Goal: Transaction & Acquisition: Purchase product/service

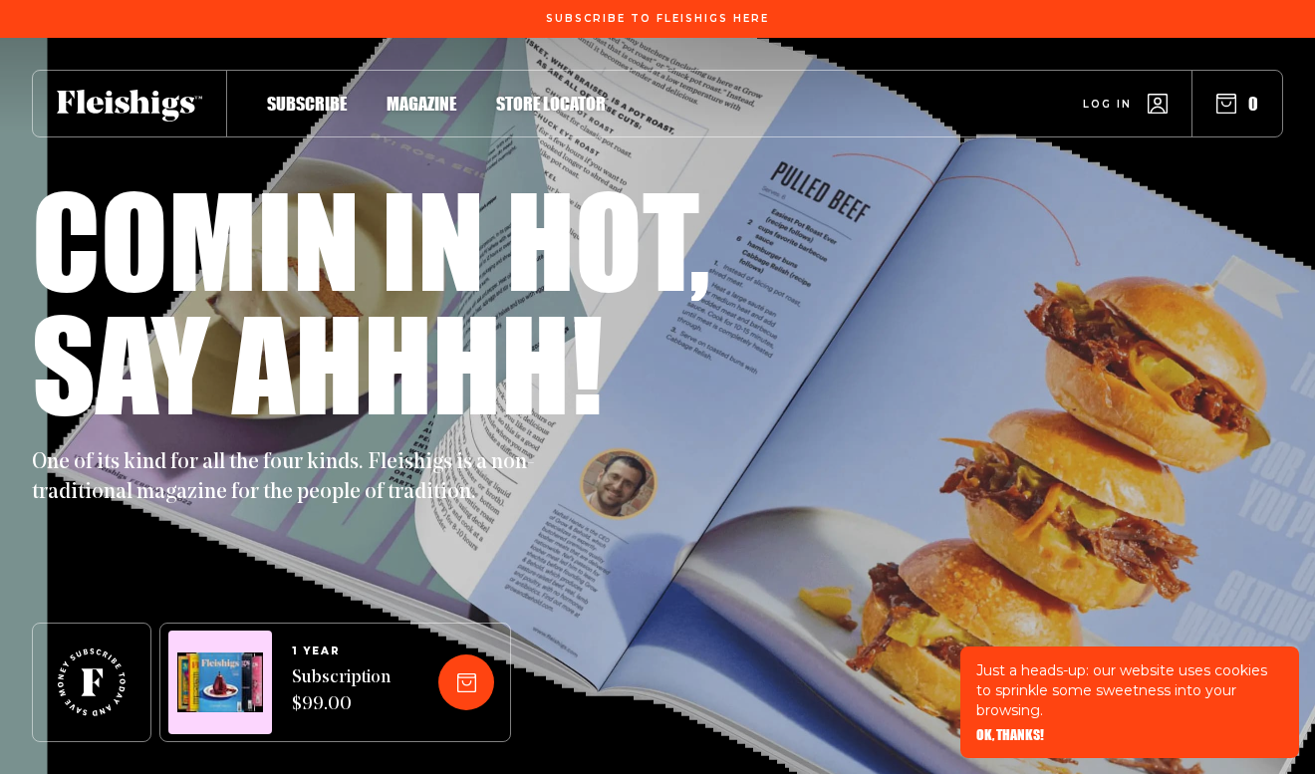
click at [384, 706] on span "Subscription $99.00" at bounding box center [341, 692] width 99 height 54
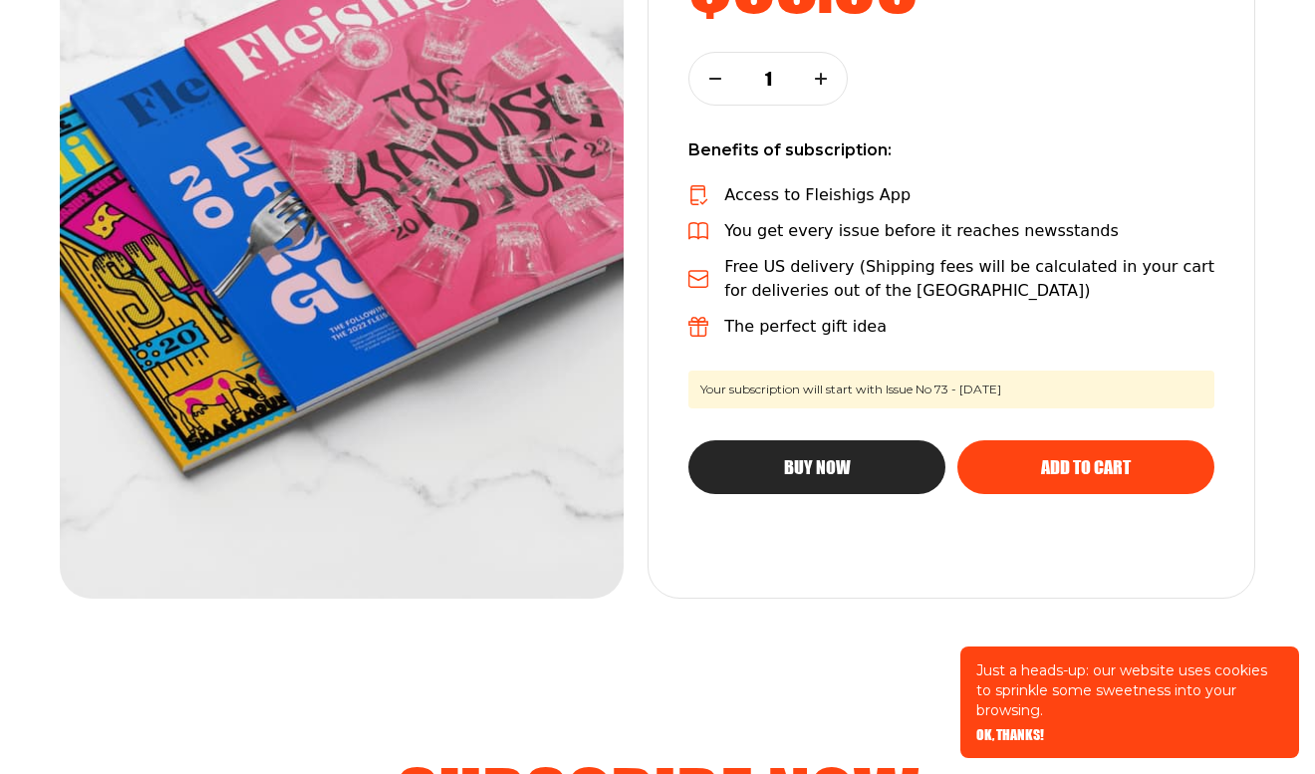
scroll to position [497, 0]
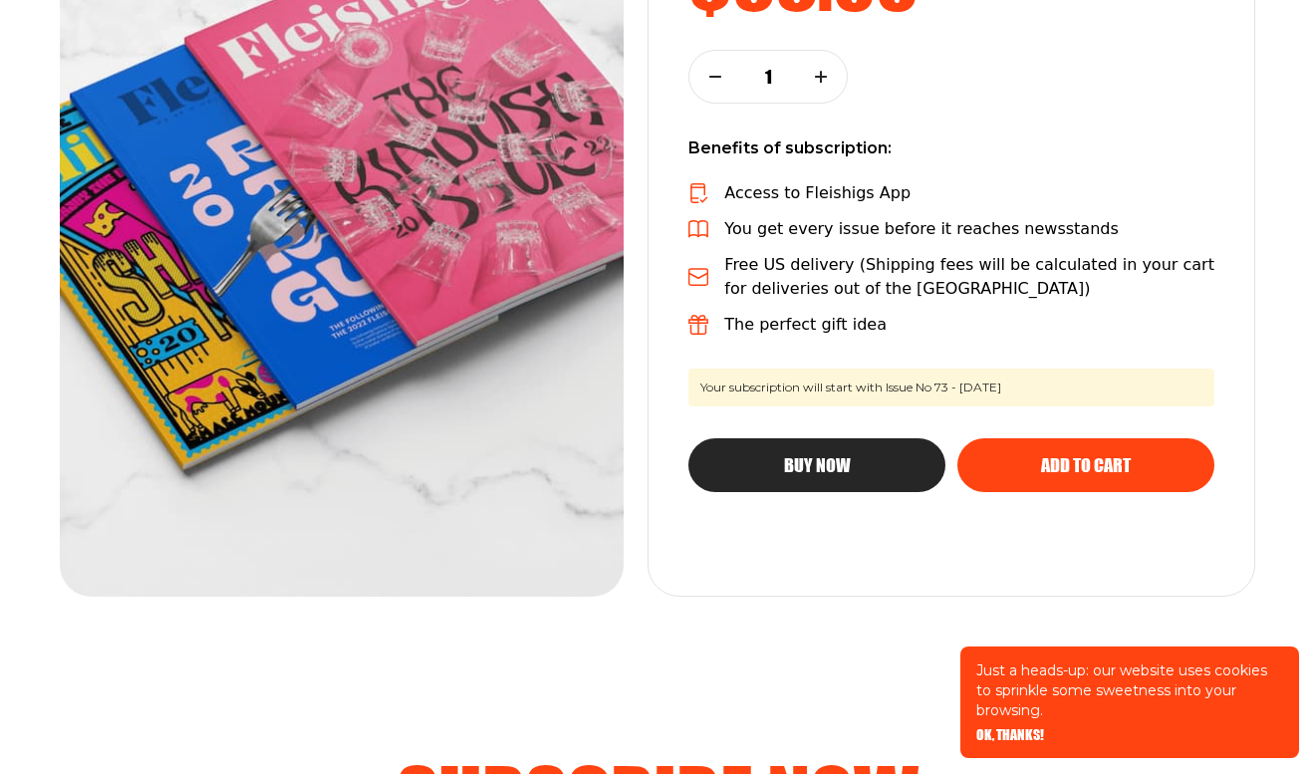
click at [834, 456] on span "Buy Now" at bounding box center [817, 447] width 67 height 18
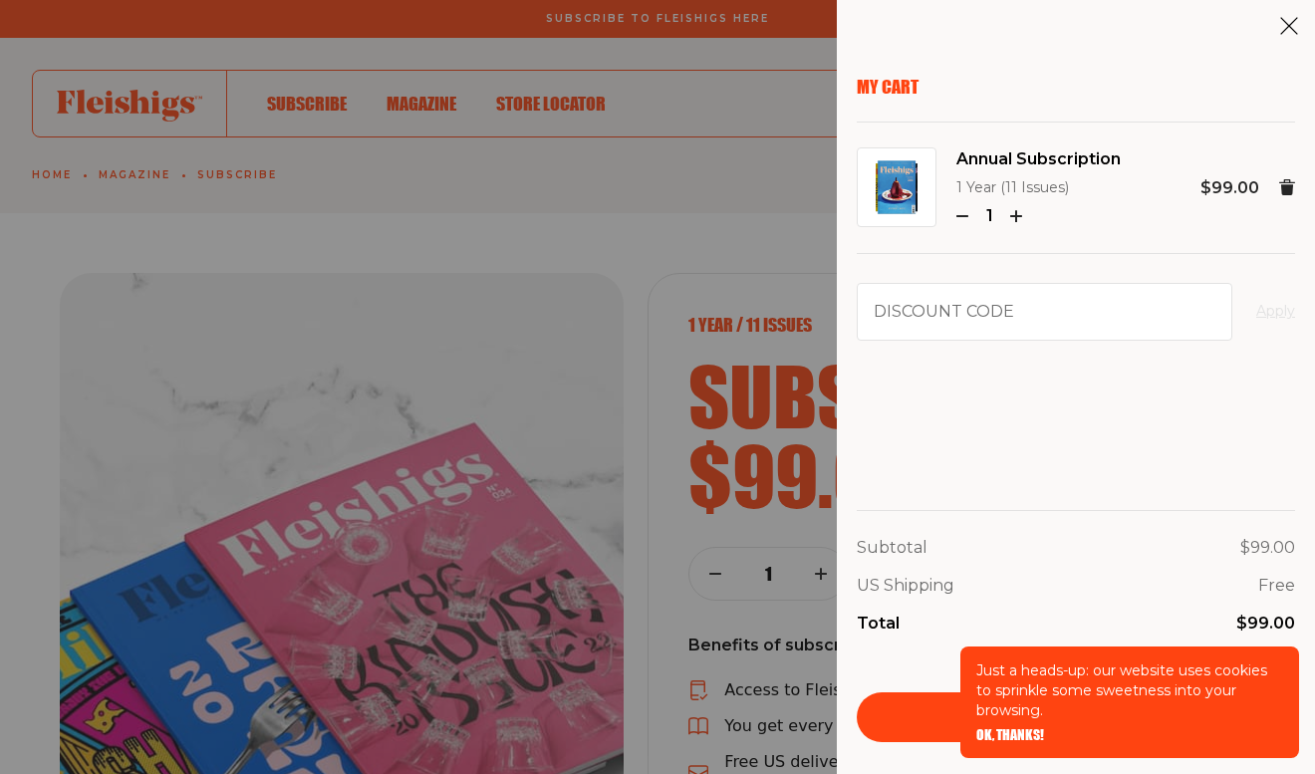
scroll to position [497, 0]
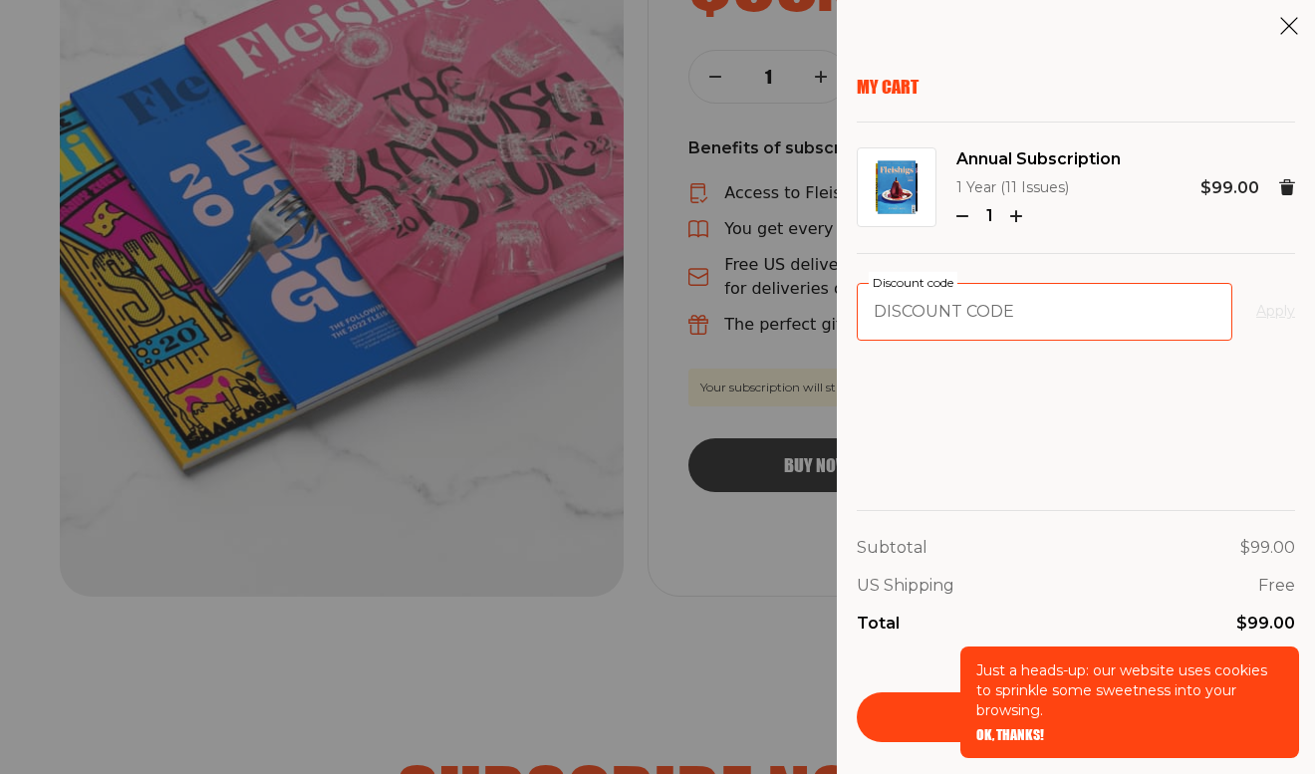
click at [991, 321] on input "Discount code" at bounding box center [1044, 312] width 375 height 58
paste input "FARMFRESH"
click at [1272, 319] on button "Apply" at bounding box center [1275, 312] width 39 height 24
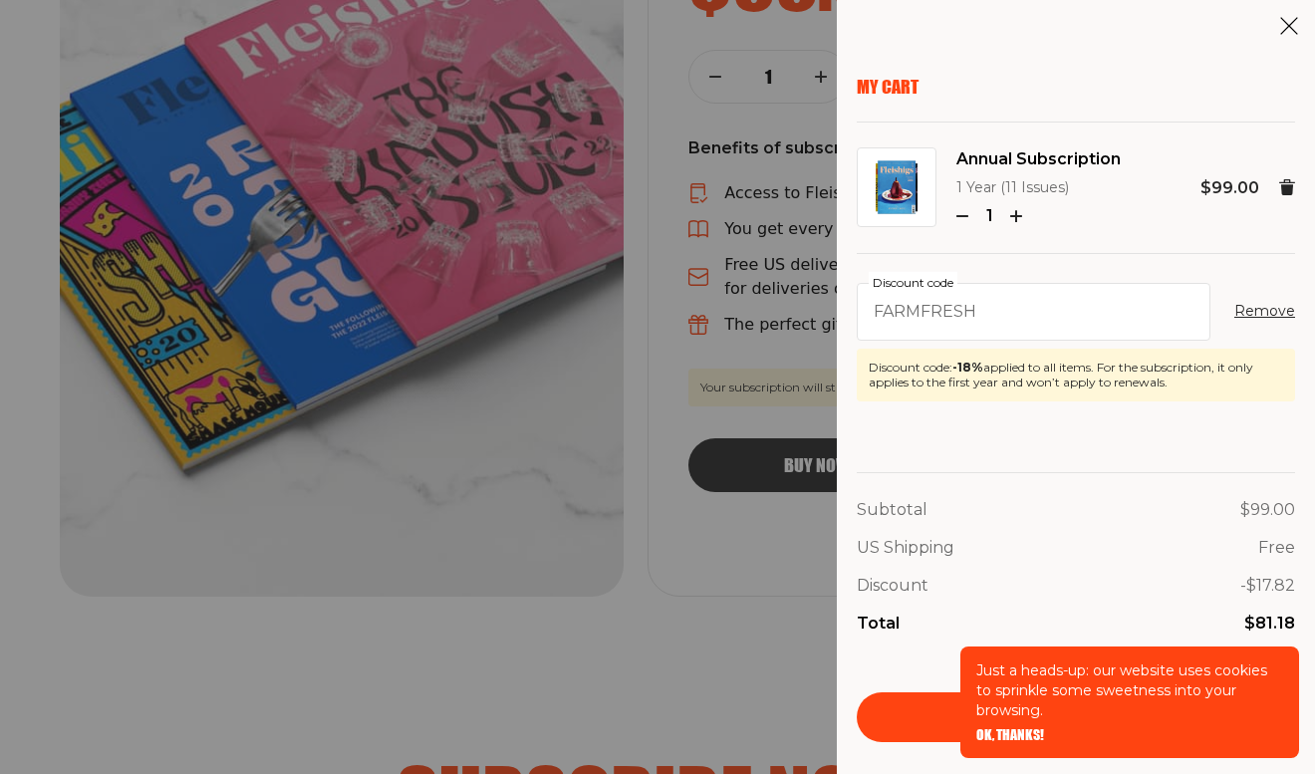
click at [1121, 546] on div "US Shipping Free" at bounding box center [1076, 548] width 438 height 26
click at [997, 728] on span "OK, THANKS!" at bounding box center [1010, 721] width 68 height 14
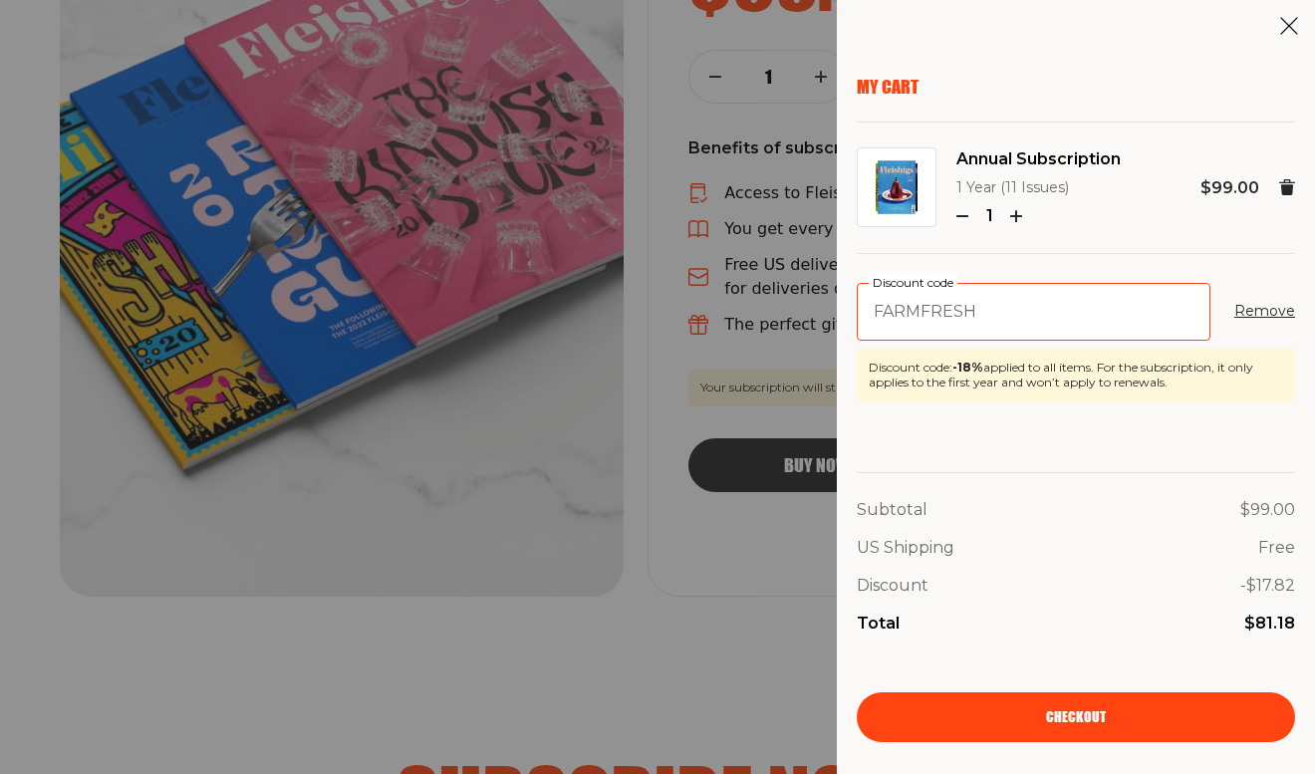
click at [990, 314] on input "FARMFRESH" at bounding box center [1034, 312] width 354 height 58
paste input "EATSANDDEETS"
type input "EATSANDDEETS"
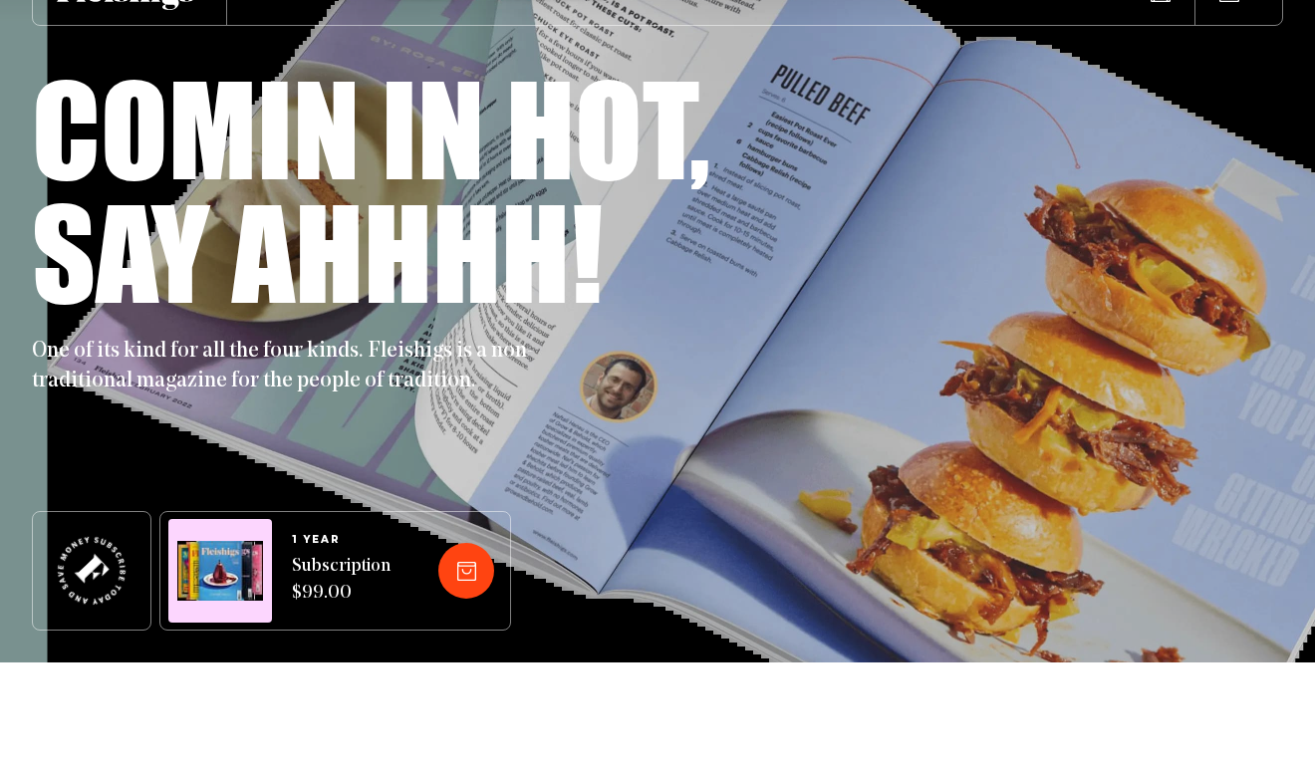
scroll to position [114, 0]
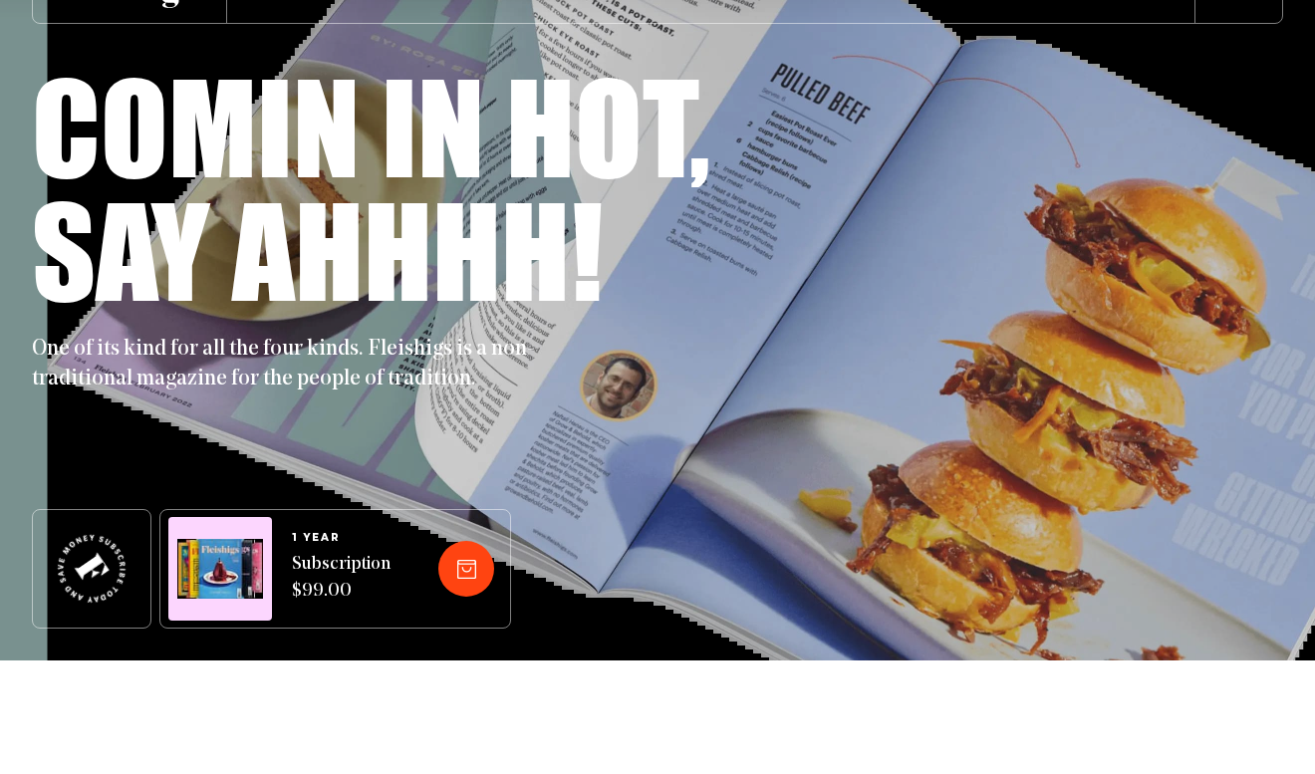
click at [63, 545] on div at bounding box center [92, 569] width 120 height 120
click at [104, 557] on icon at bounding box center [92, 569] width 95 height 95
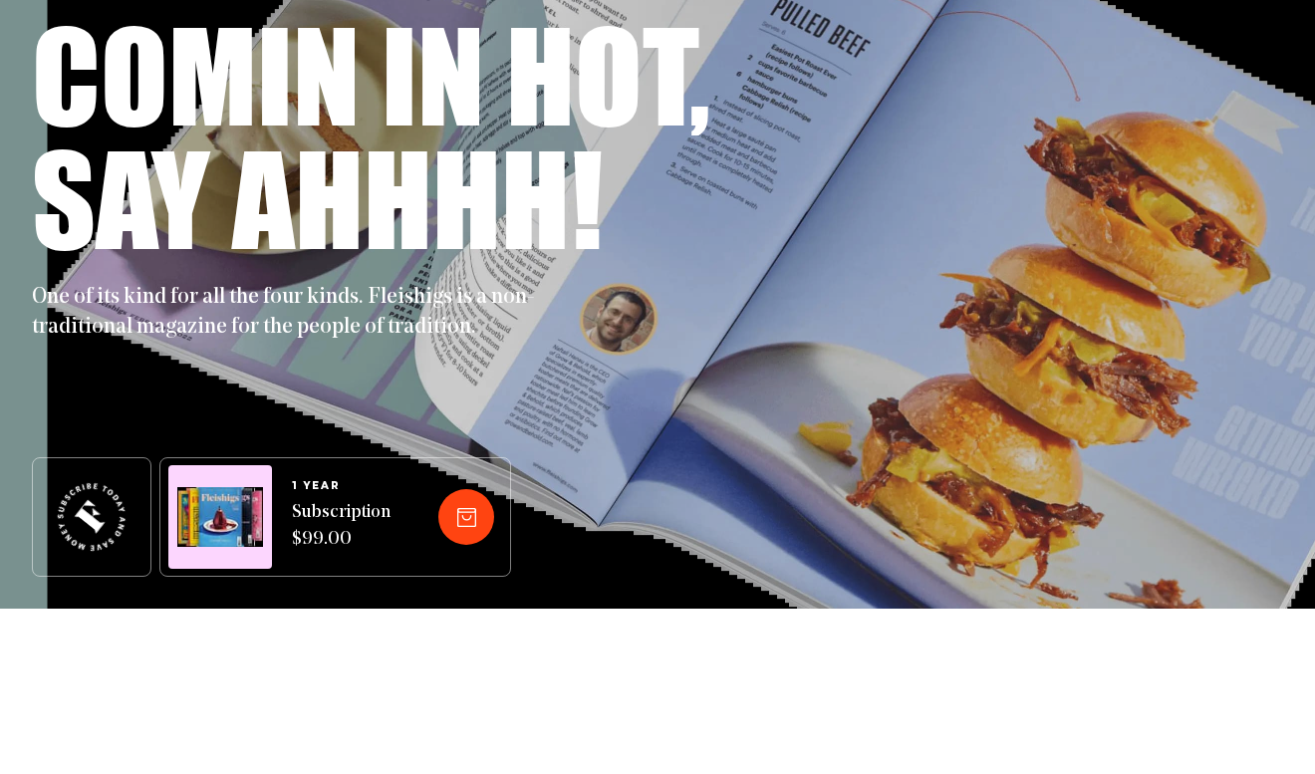
scroll to position [0, 0]
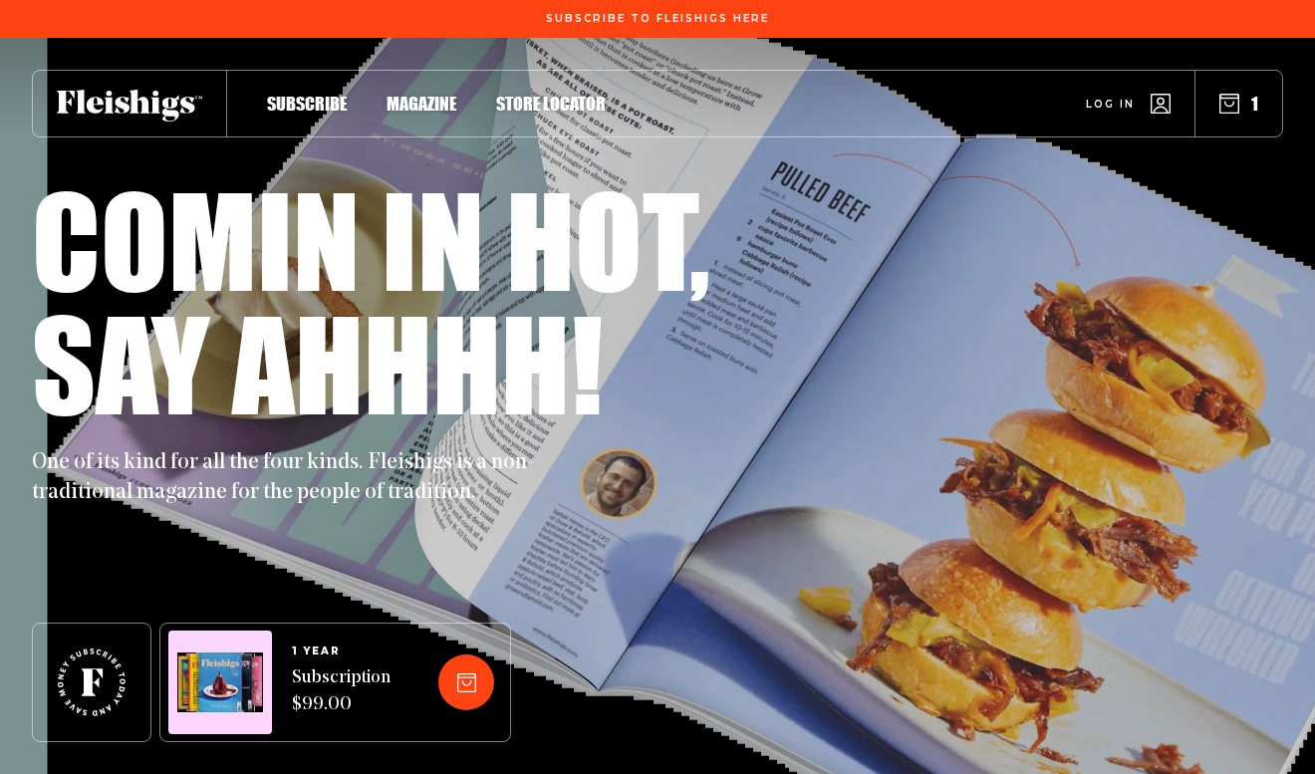
click at [159, 97] on icon at bounding box center [129, 106] width 145 height 32
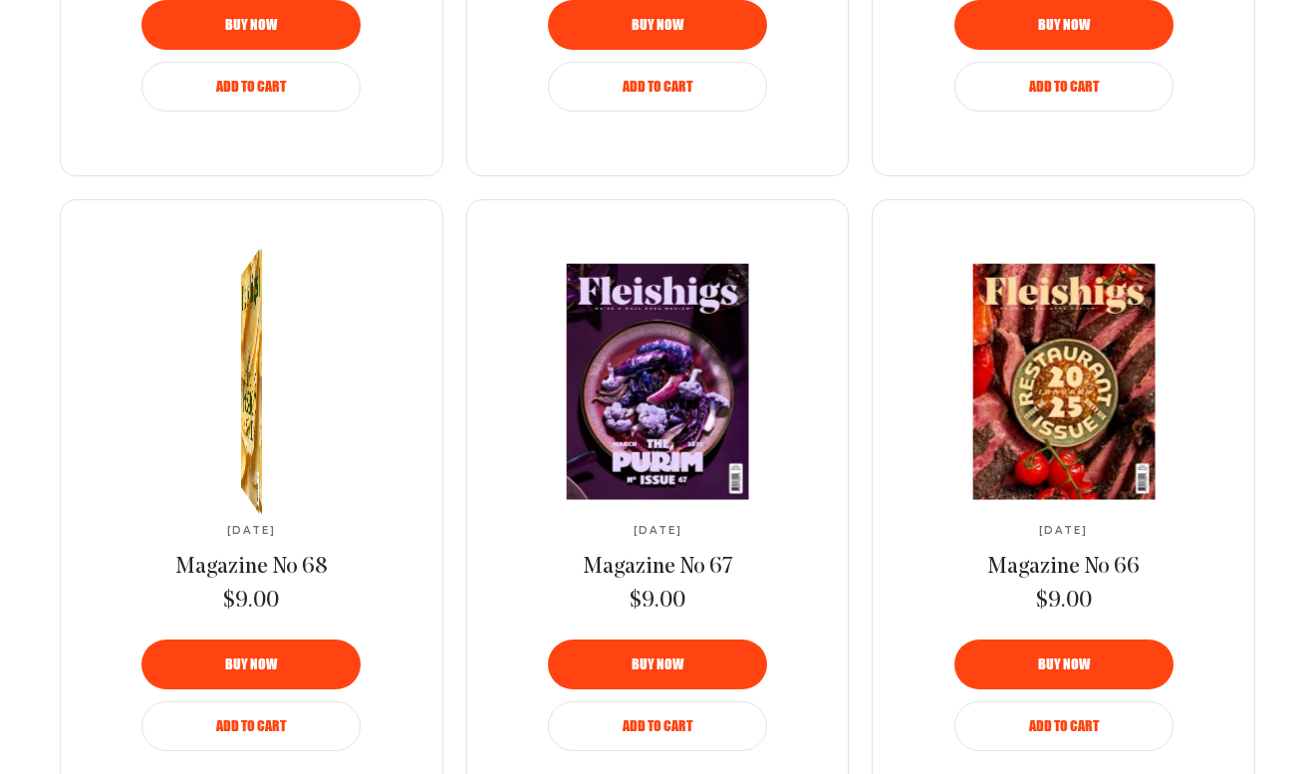
scroll to position [2160, 0]
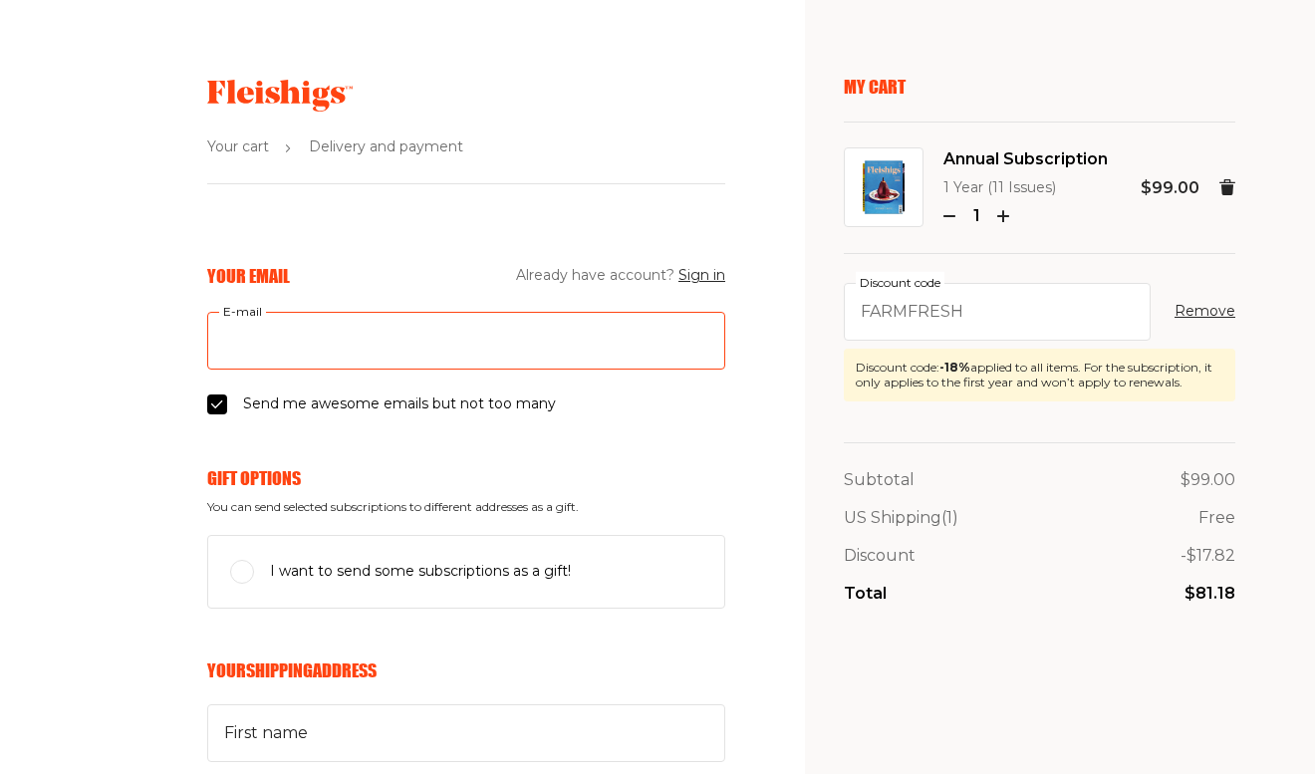
click at [322, 362] on input "E-mail" at bounding box center [466, 341] width 518 height 58
type input "[EMAIL_ADDRESS][DOMAIN_NAME]"
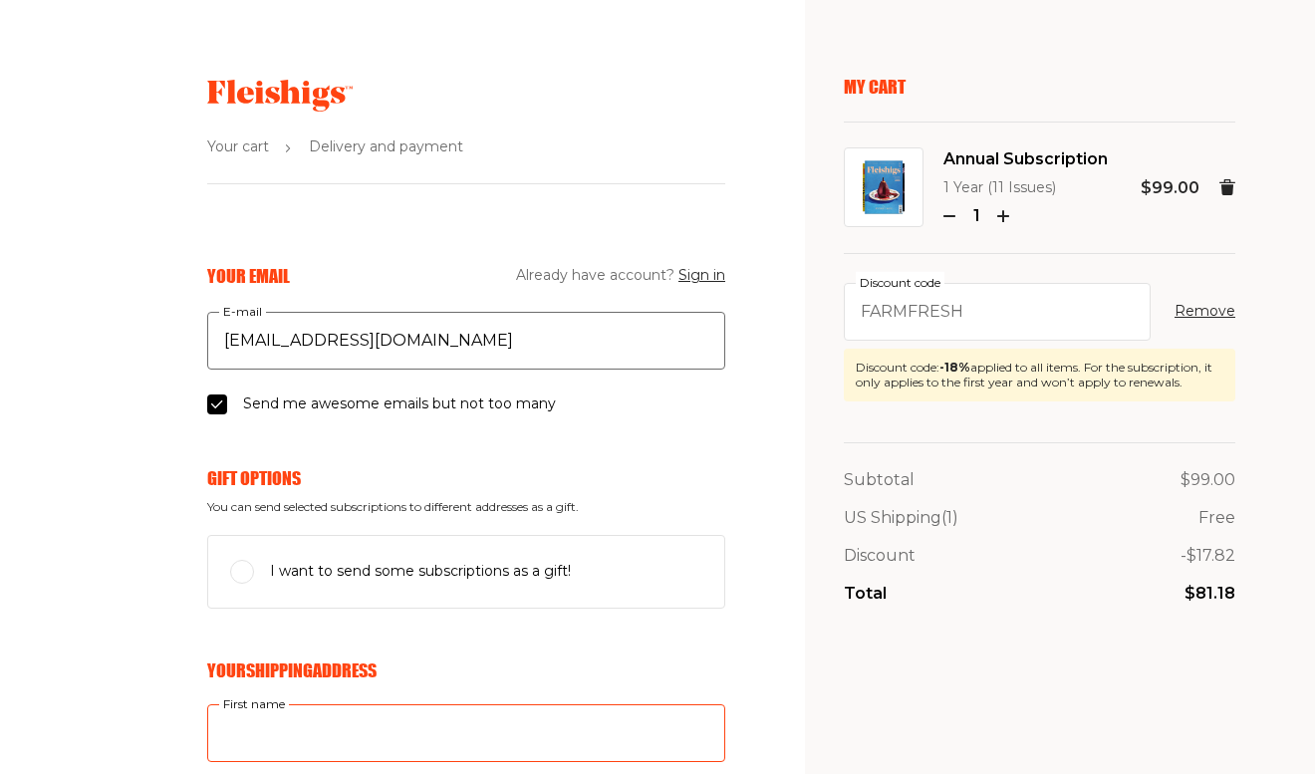
type input "Shira"
type input "Aitchison"
type input "[STREET_ADDRESS][PERSON_NAME]"
type input "4083481890"
type input "90035"
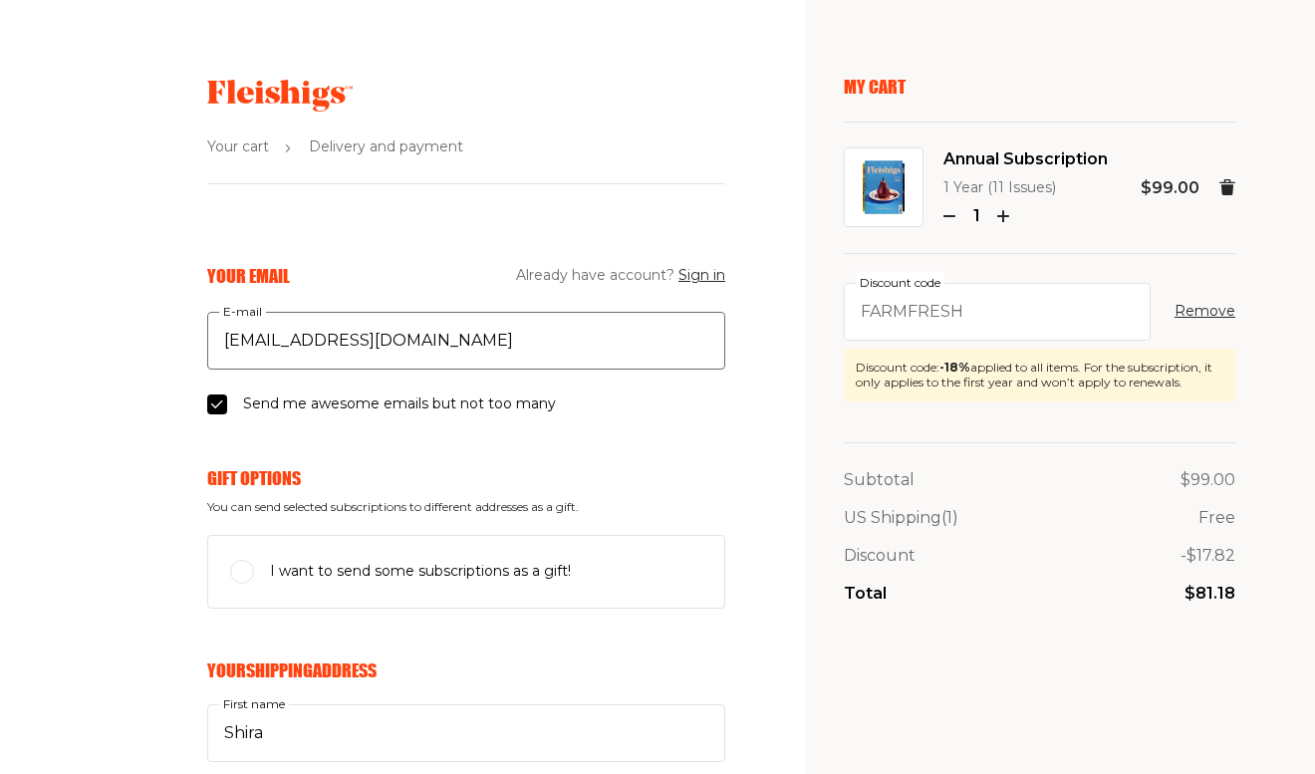
type input "Los Angeles"
select select "US"
select select "California"
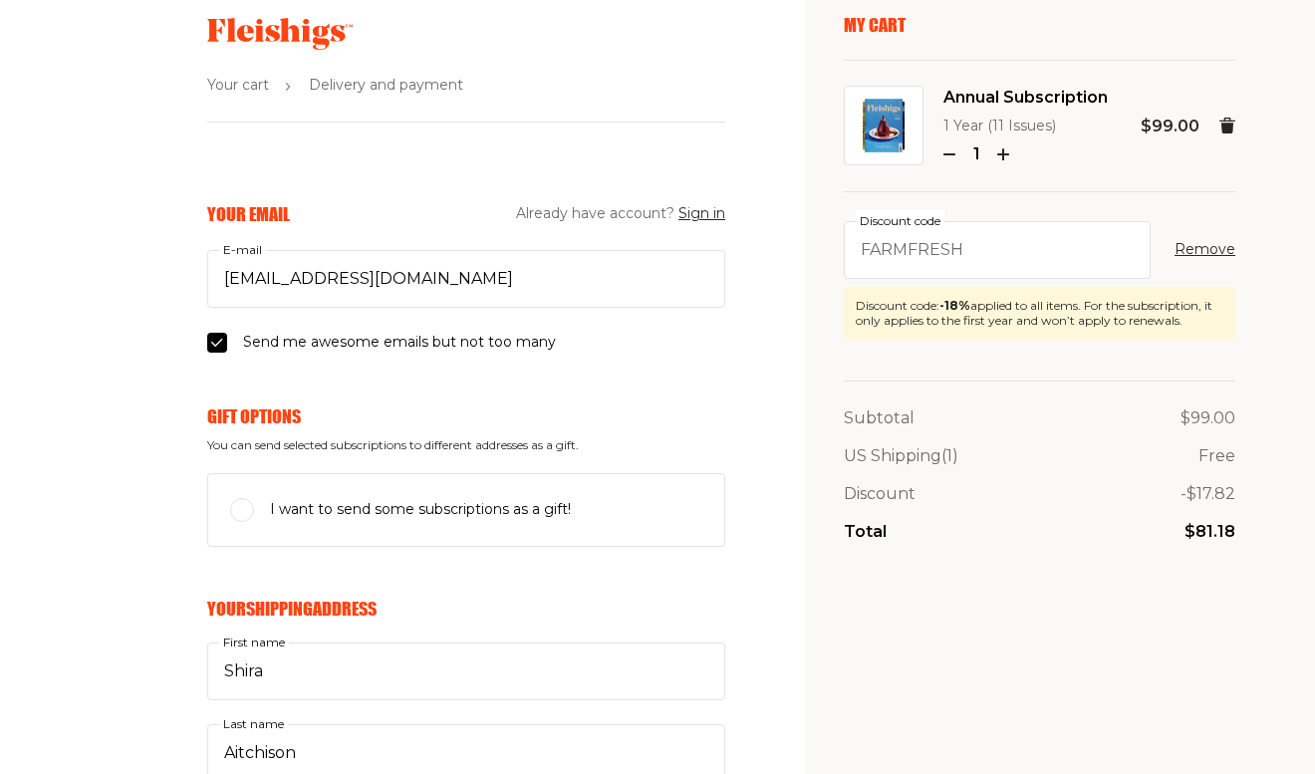
scroll to position [63, 0]
click at [330, 483] on label "I want to send some subscriptions as a gift!" at bounding box center [466, 509] width 518 height 74
click at [254, 497] on input "I want to send some subscriptions as a gift!" at bounding box center [242, 509] width 24 height 24
checkbox input "true"
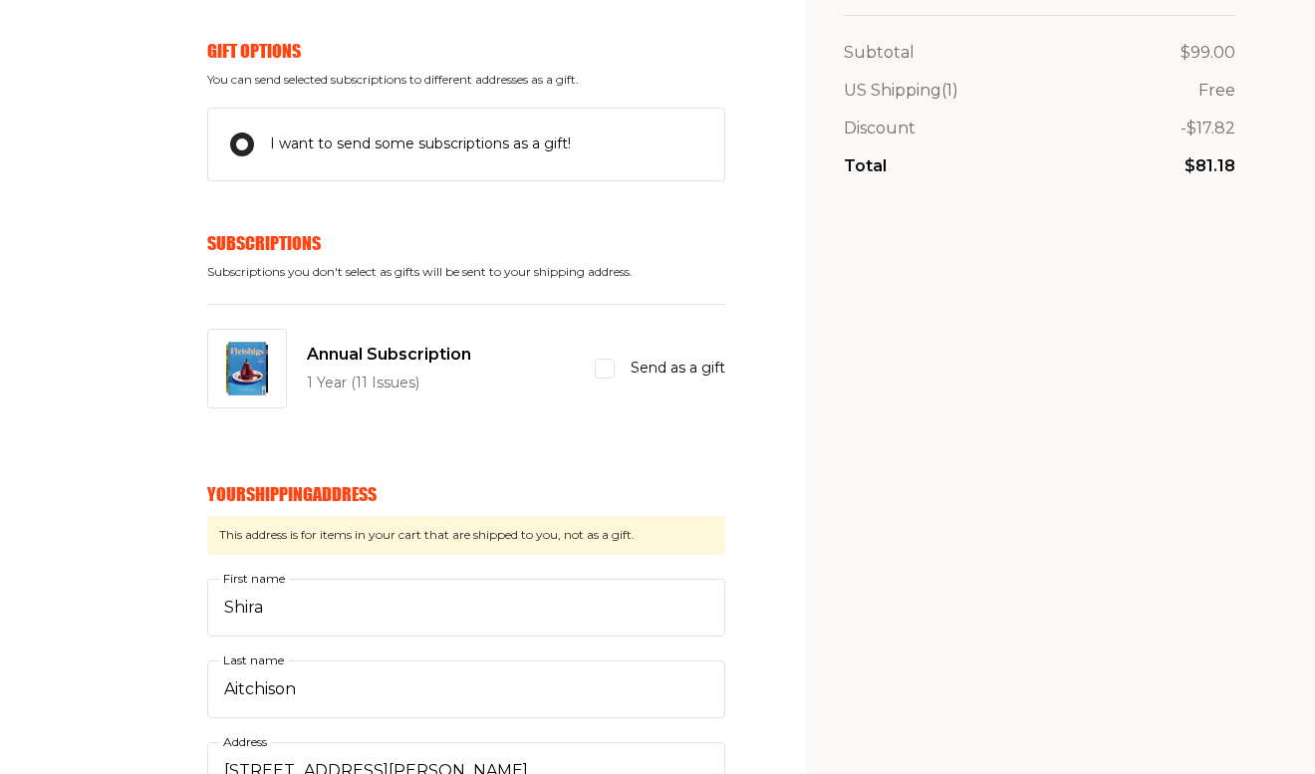
scroll to position [433, 0]
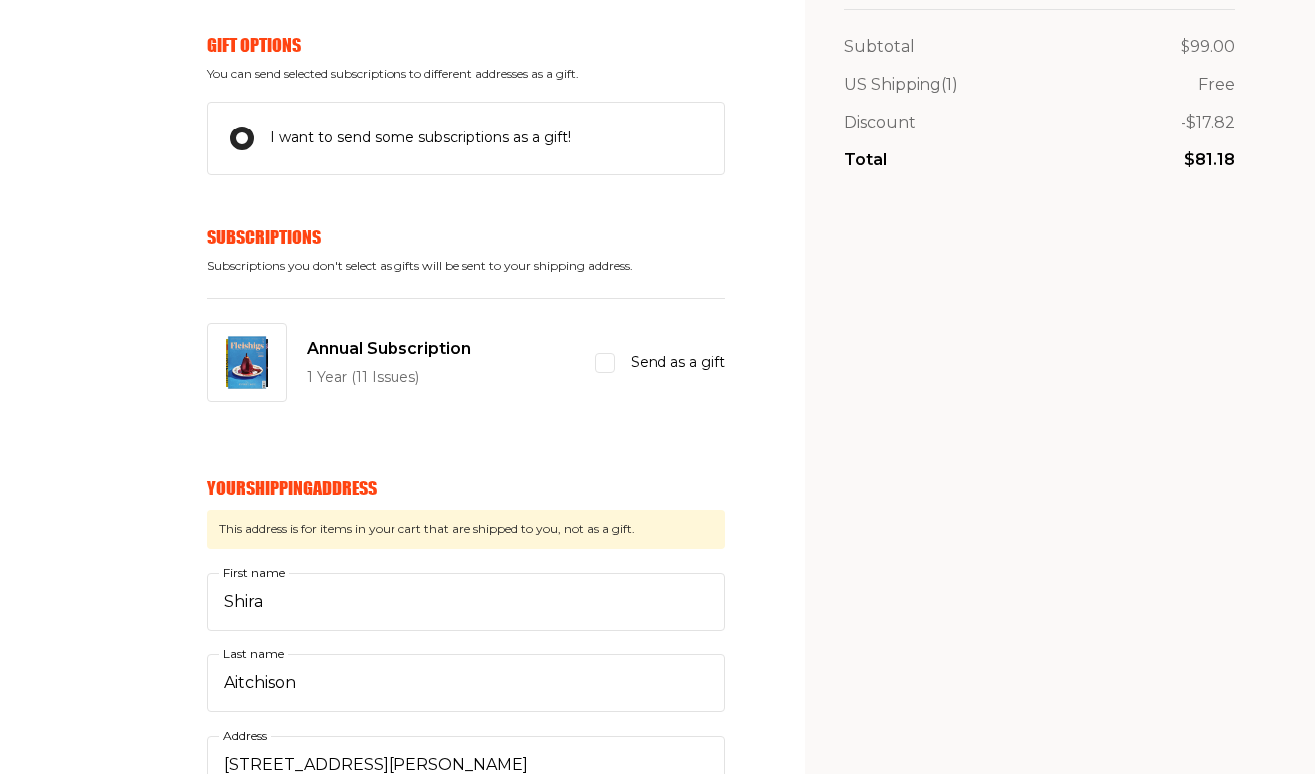
click at [624, 362] on div "Send as a gift" at bounding box center [660, 363] width 130 height 24
click at [615, 362] on input "Send as a gift" at bounding box center [605, 363] width 20 height 20
checkbox input "true"
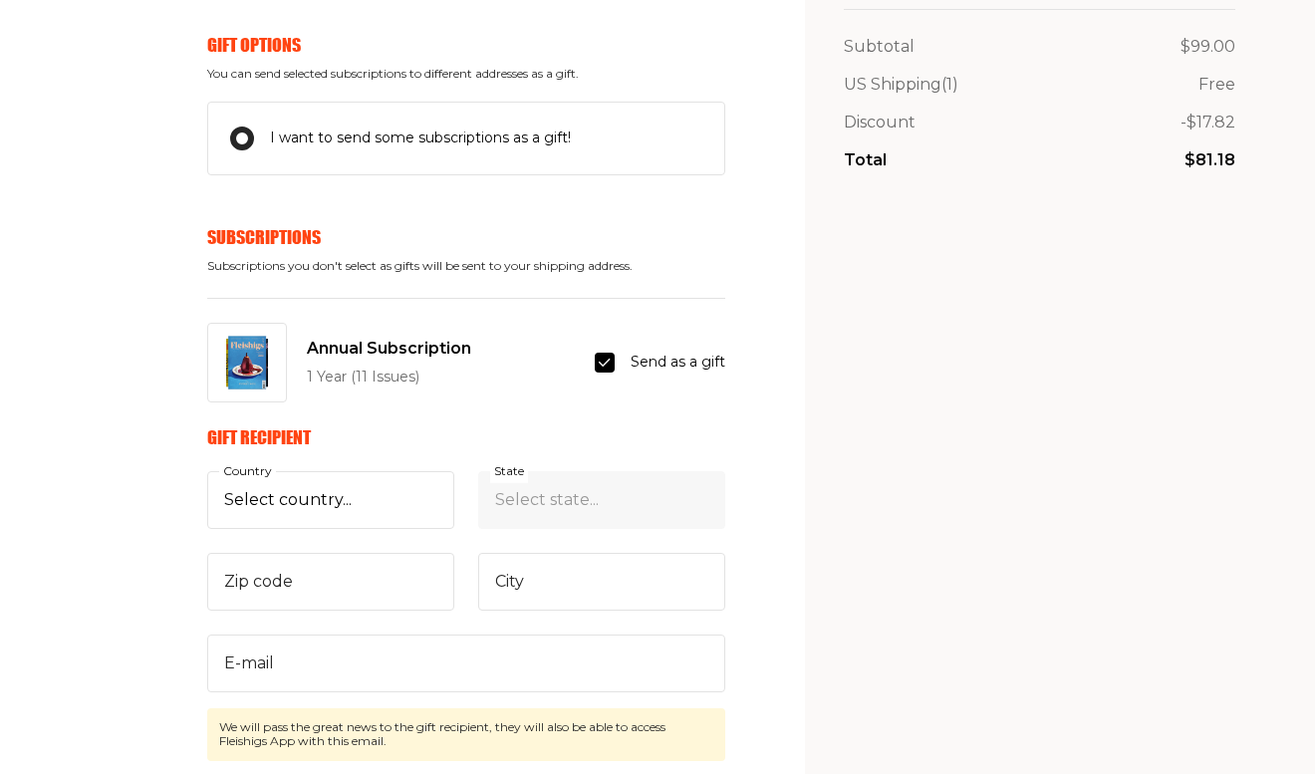
scroll to position [606, 0]
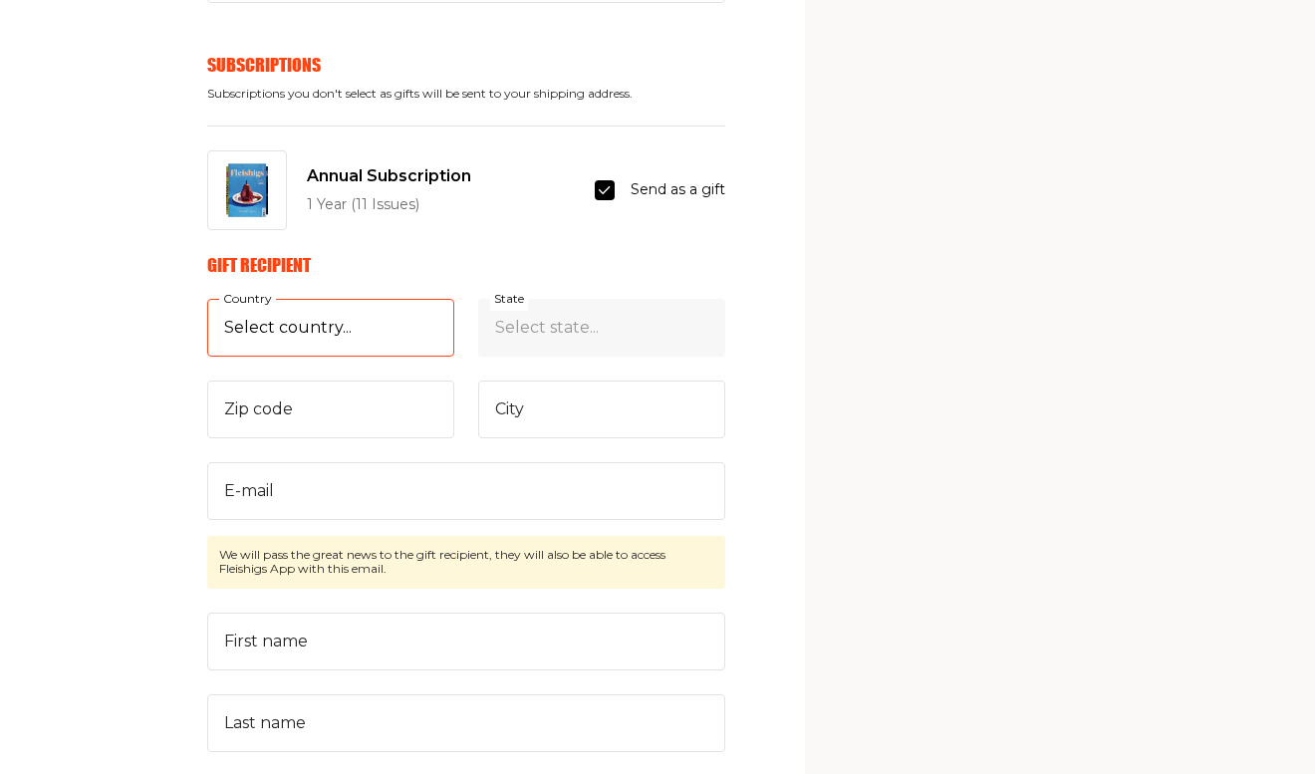
click at [290, 299] on select "Select country... United States Canada (+$29/subscription) Afghanistan (+$44/su…" at bounding box center [330, 328] width 247 height 58
select select "US"
click at [207, 299] on select "Select country... United States Canada (+$29/subscription) Afghanistan (+$44/su…" at bounding box center [330, 328] width 247 height 58
click at [568, 324] on select "Select state... Alabama Alaska American Samoa Arizona Arkansas California Color…" at bounding box center [601, 328] width 247 height 58
select select "California"
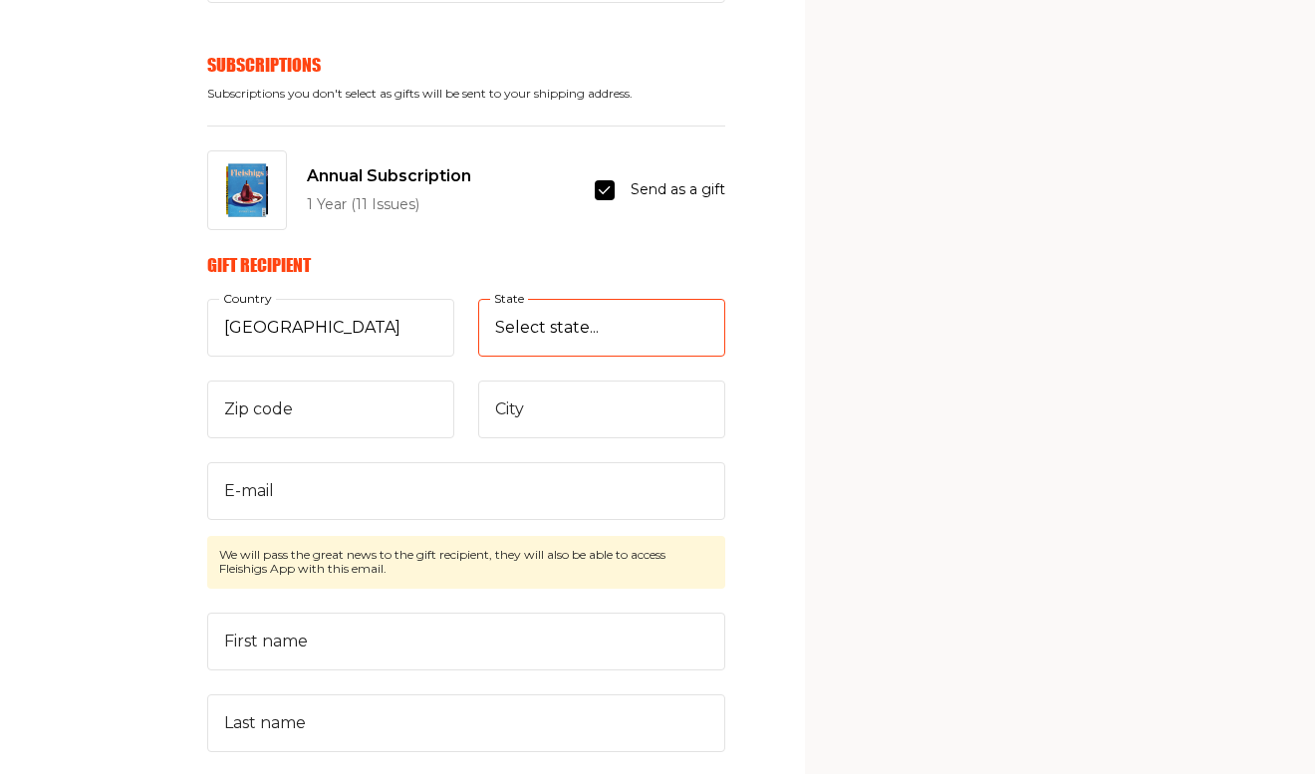
click at [478, 299] on select "Select state... Alabama Alaska American Samoa Arizona Arkansas California Color…" at bounding box center [601, 328] width 247 height 58
click at [357, 419] on input "Zip code" at bounding box center [330, 409] width 247 height 58
type input "91302"
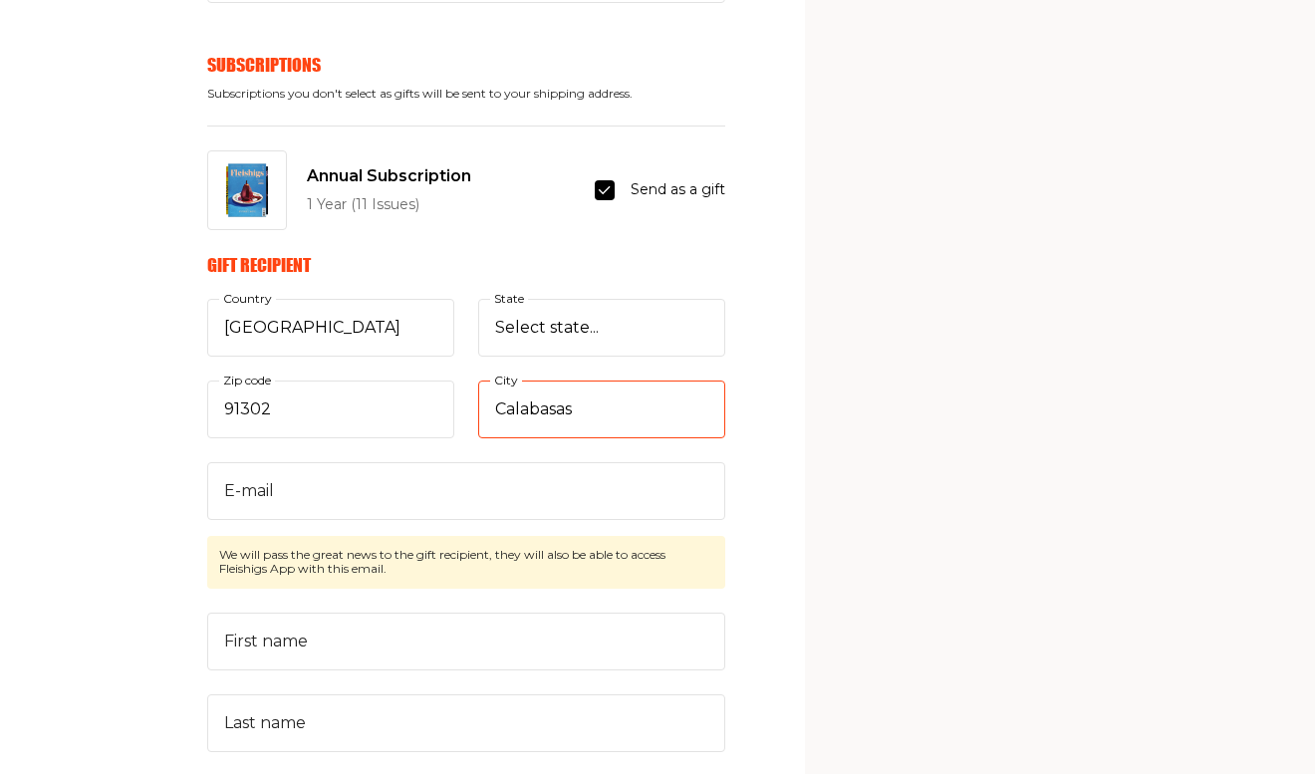
type input "Calabasas"
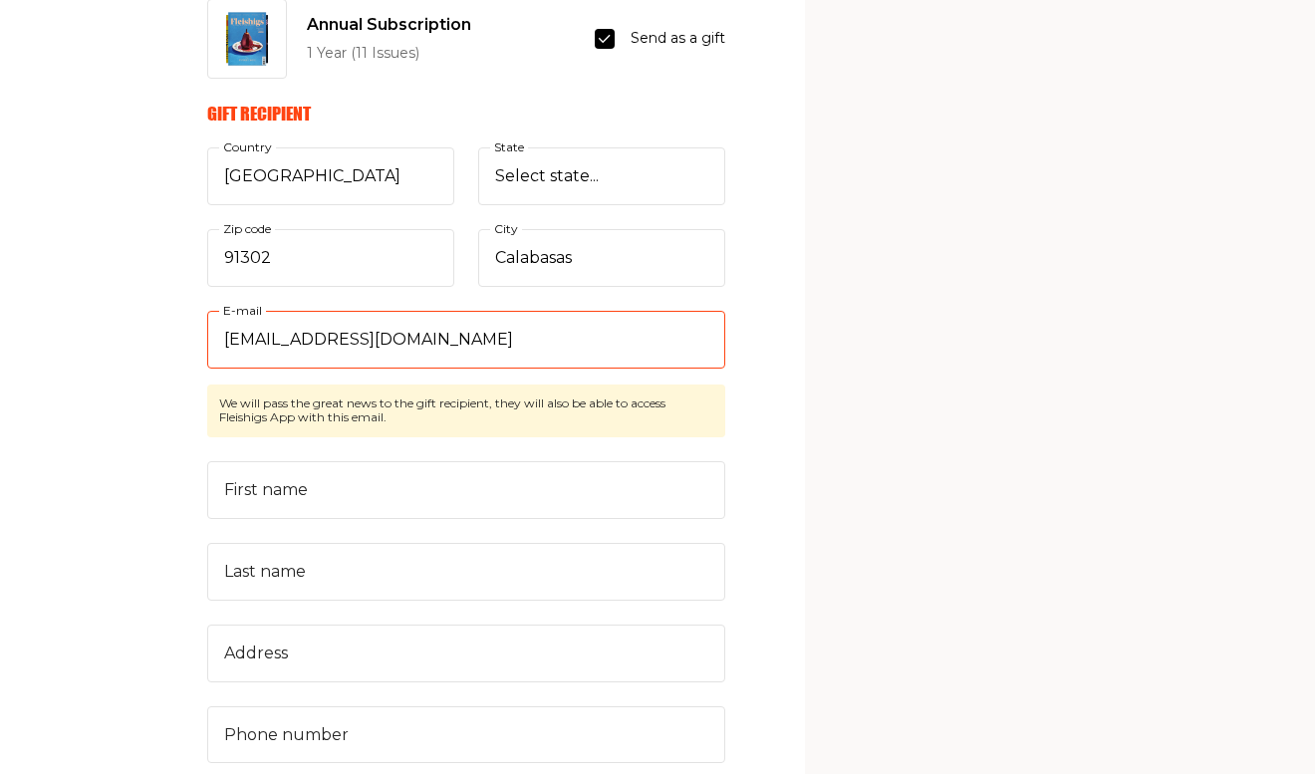
scroll to position [808, 0]
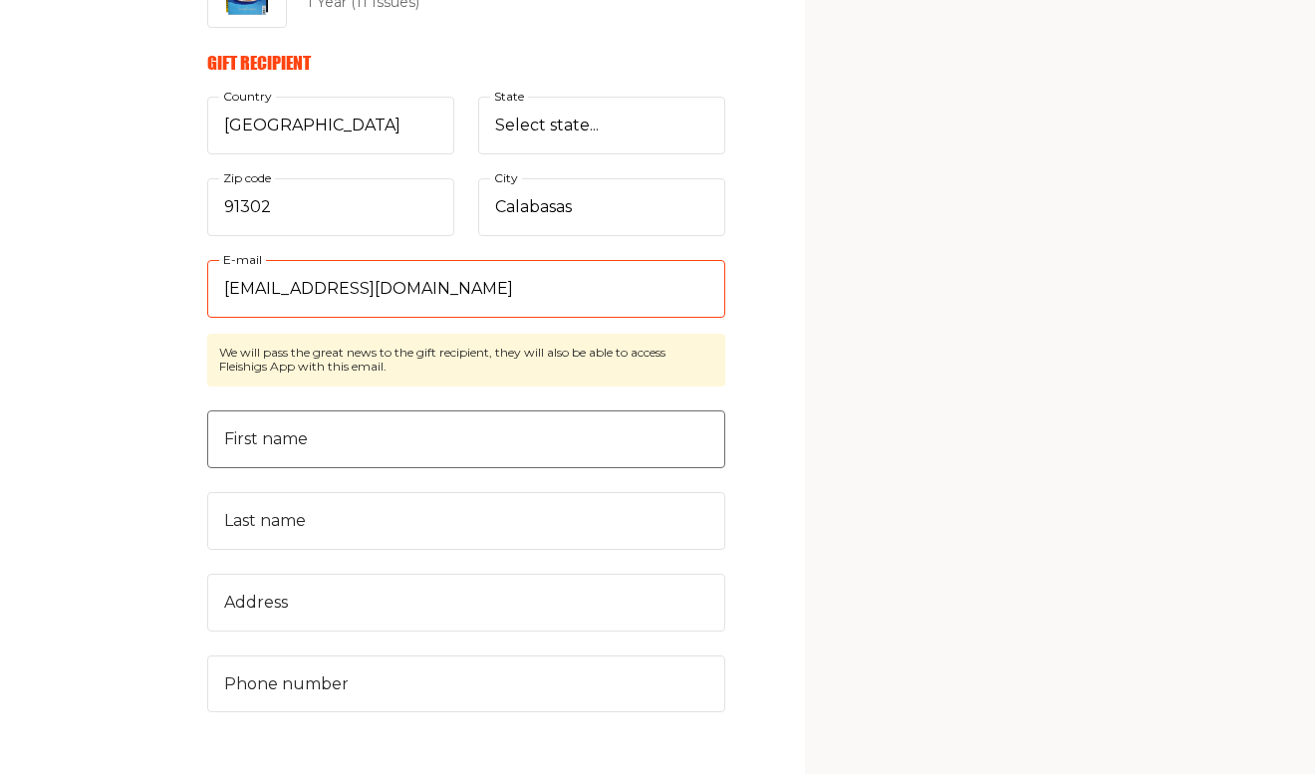
type input "rableslie@gmail.com"
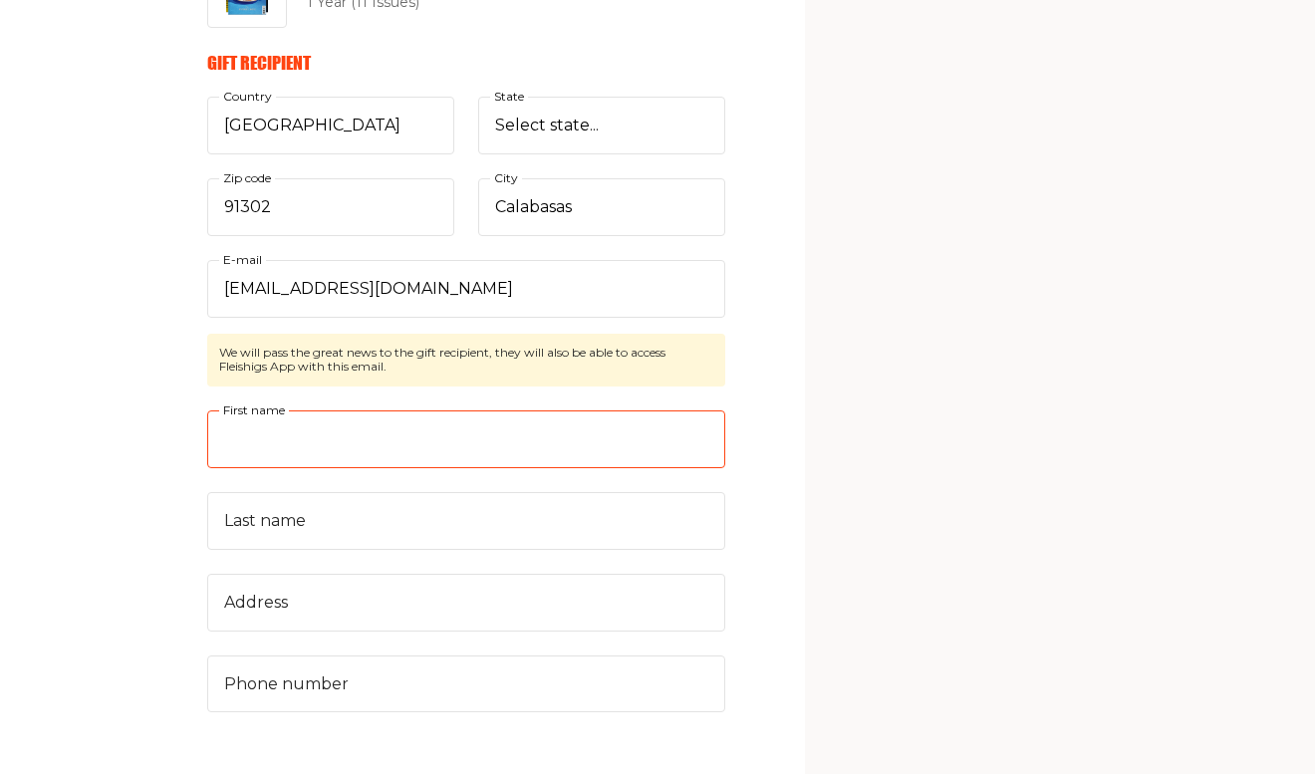
click at [271, 439] on input "First name" at bounding box center [466, 439] width 518 height 58
type input "Leslie"
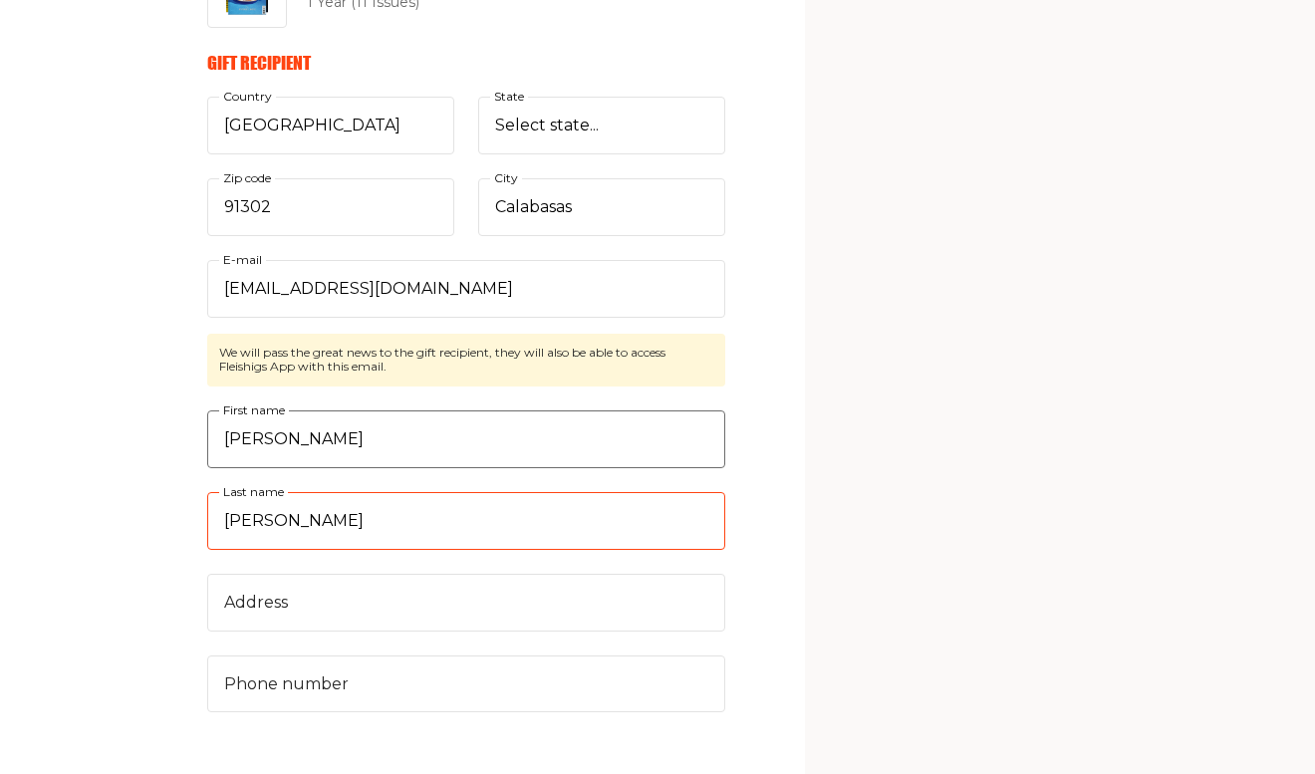
type input "Alexander"
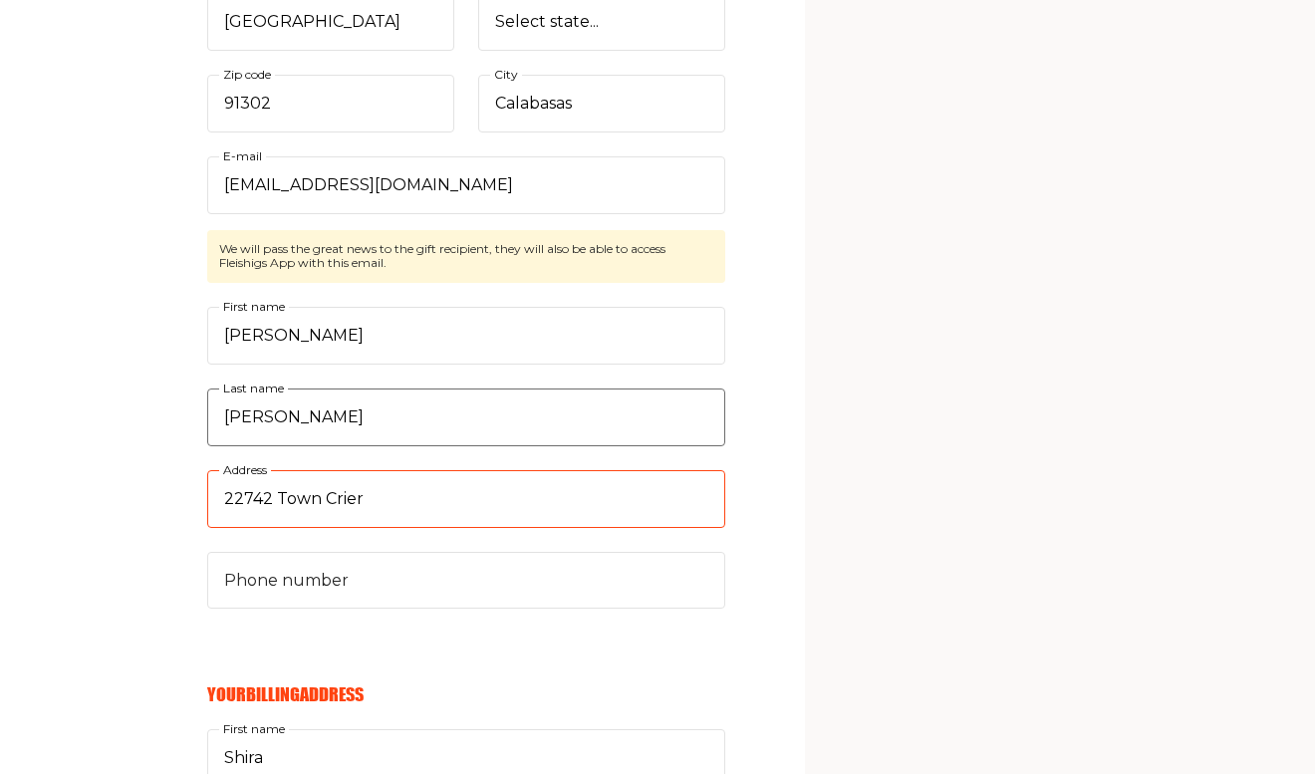
scroll to position [951, 0]
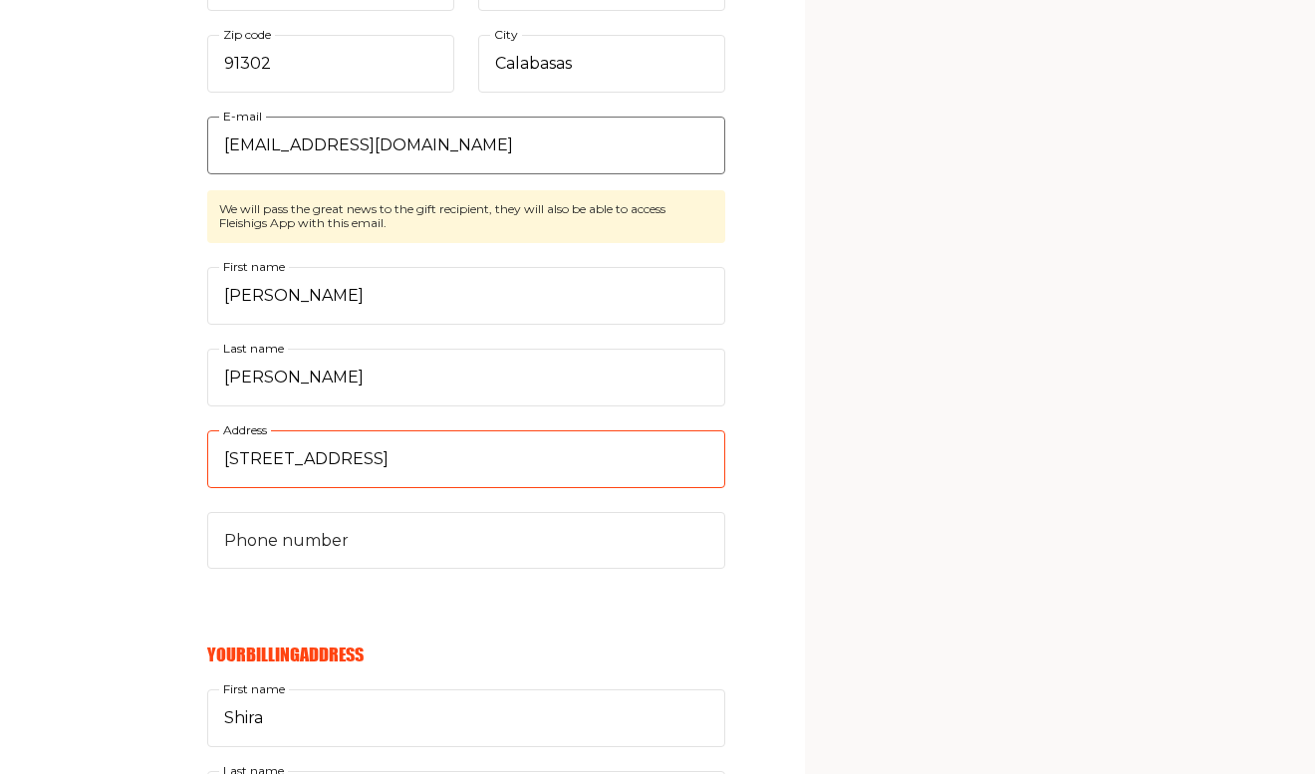
type input "22742 Town Crier Rd."
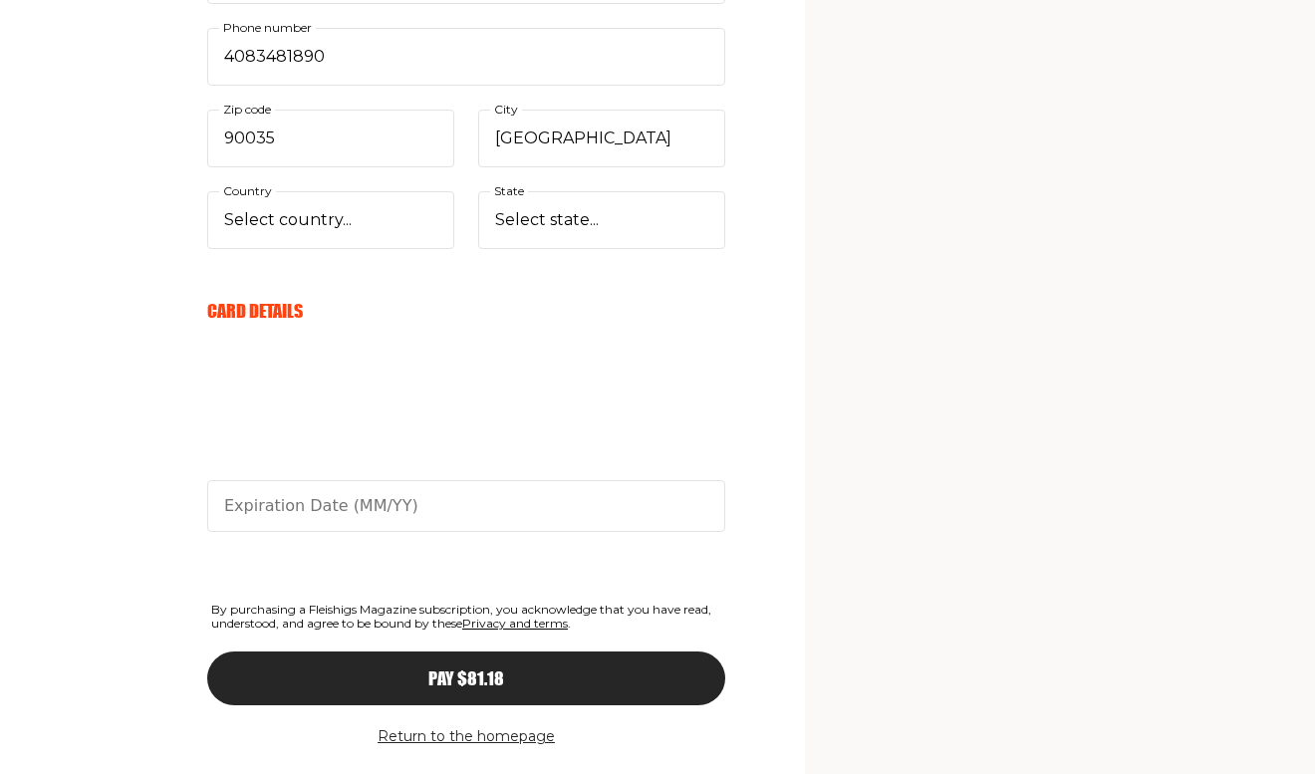
scroll to position [1912, 0]
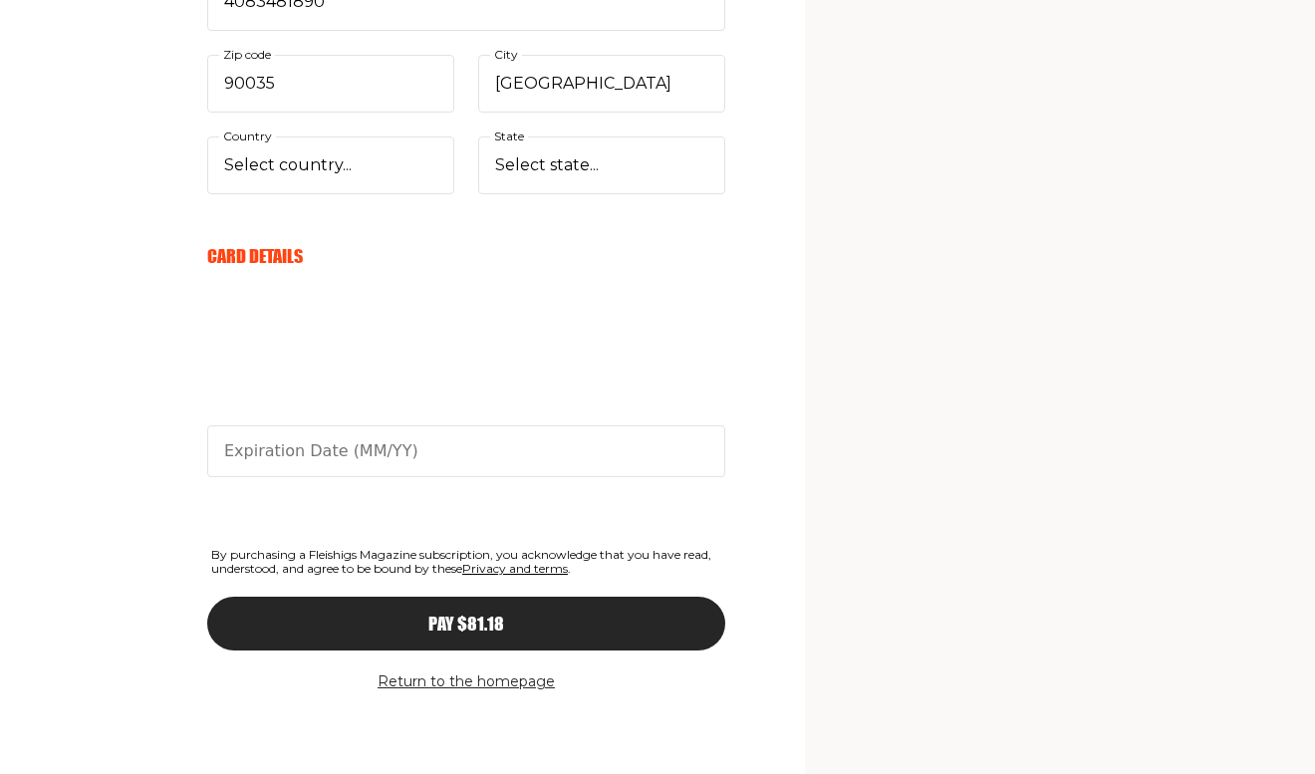
type input "4083484927"
type input "11/28"
click at [500, 632] on button "Pay $81.18" at bounding box center [466, 624] width 518 height 54
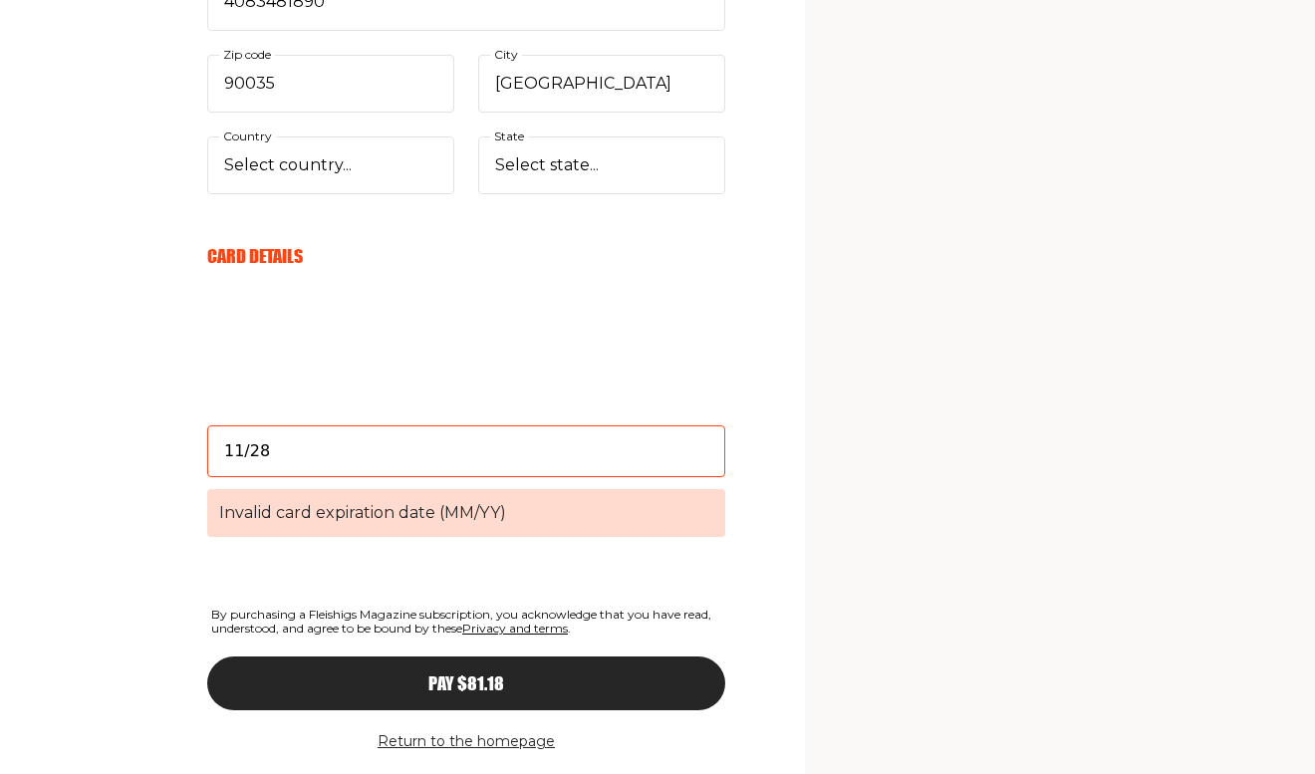
click at [446, 454] on input "11/28" at bounding box center [466, 451] width 518 height 52
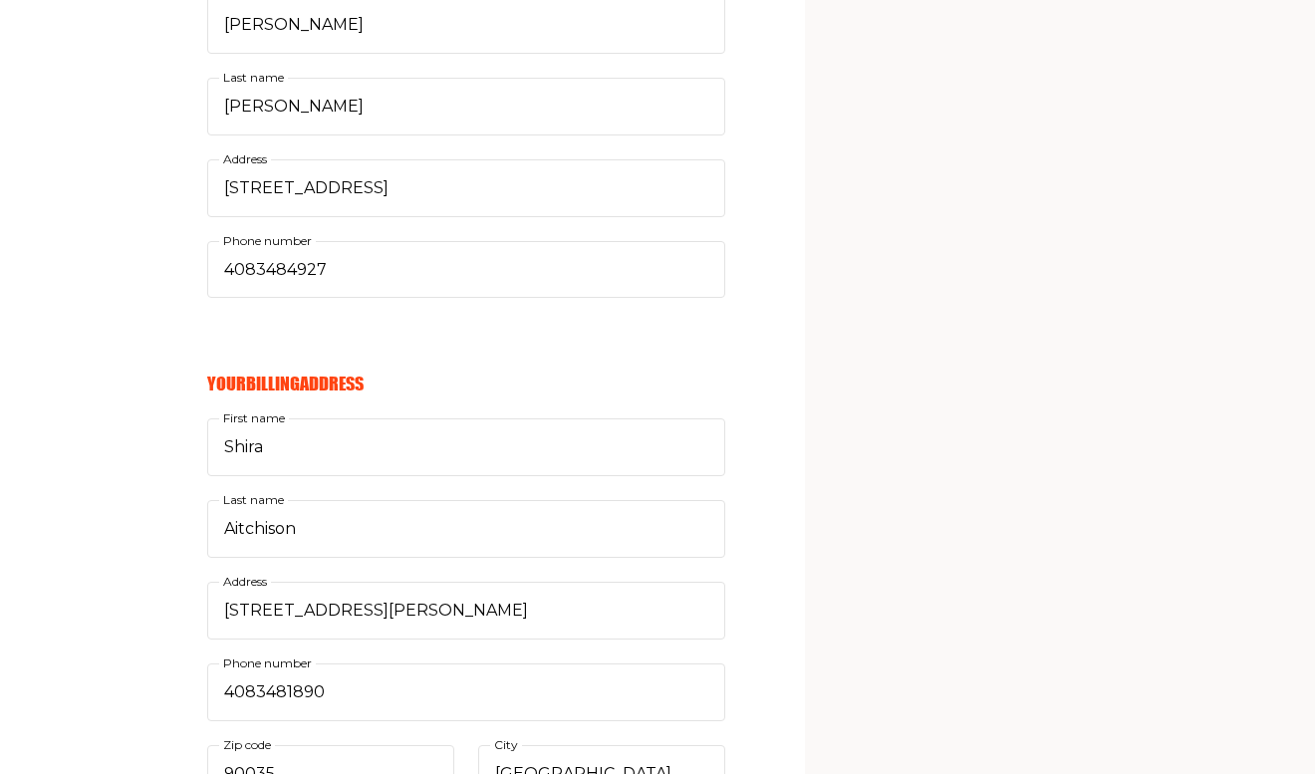
scroll to position [745, 0]
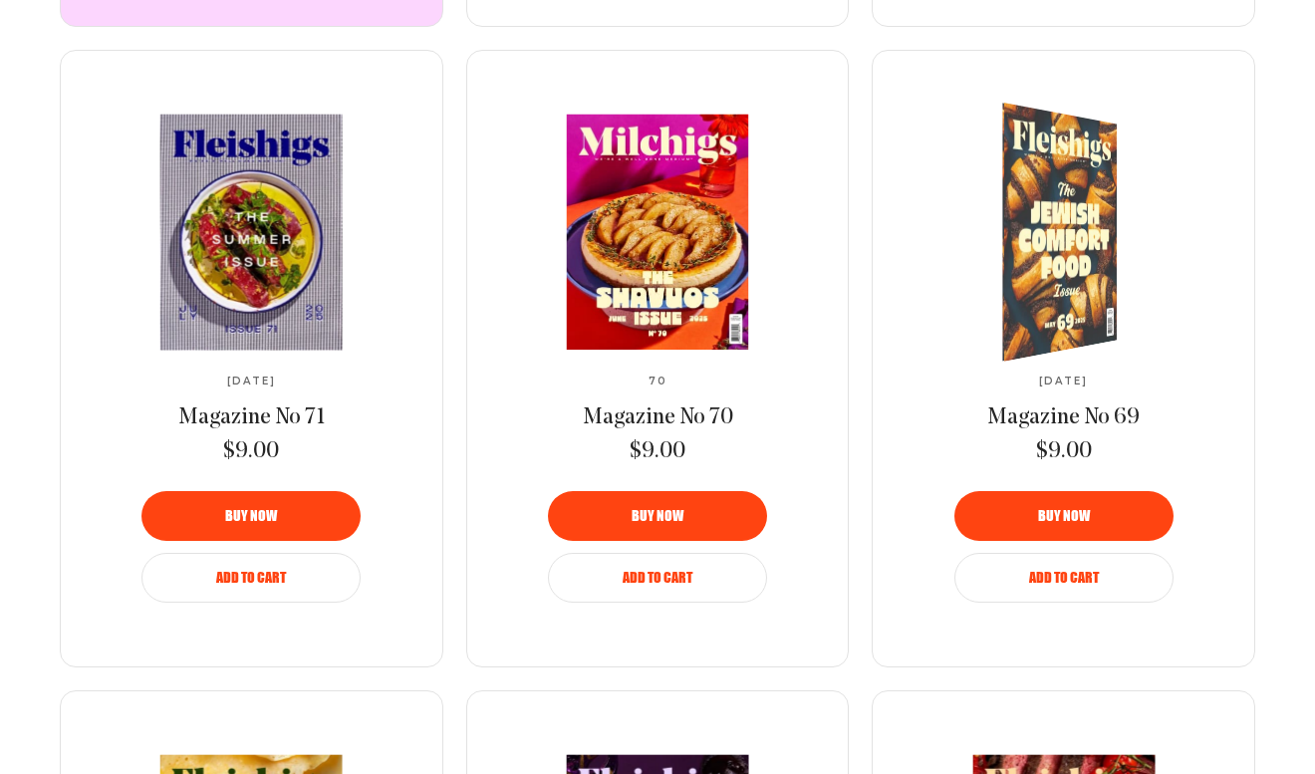
scroll to position [1722, 0]
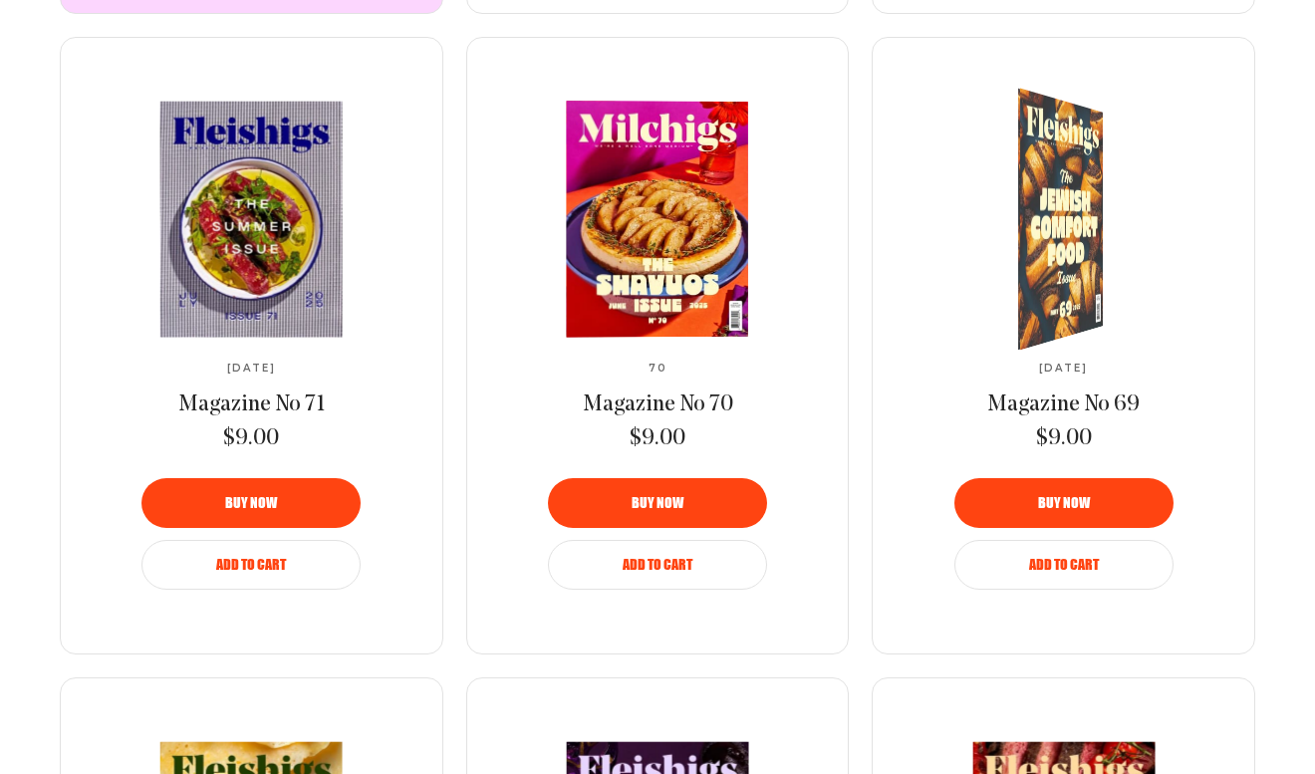
click at [631, 272] on img at bounding box center [657, 219] width 334 height 237
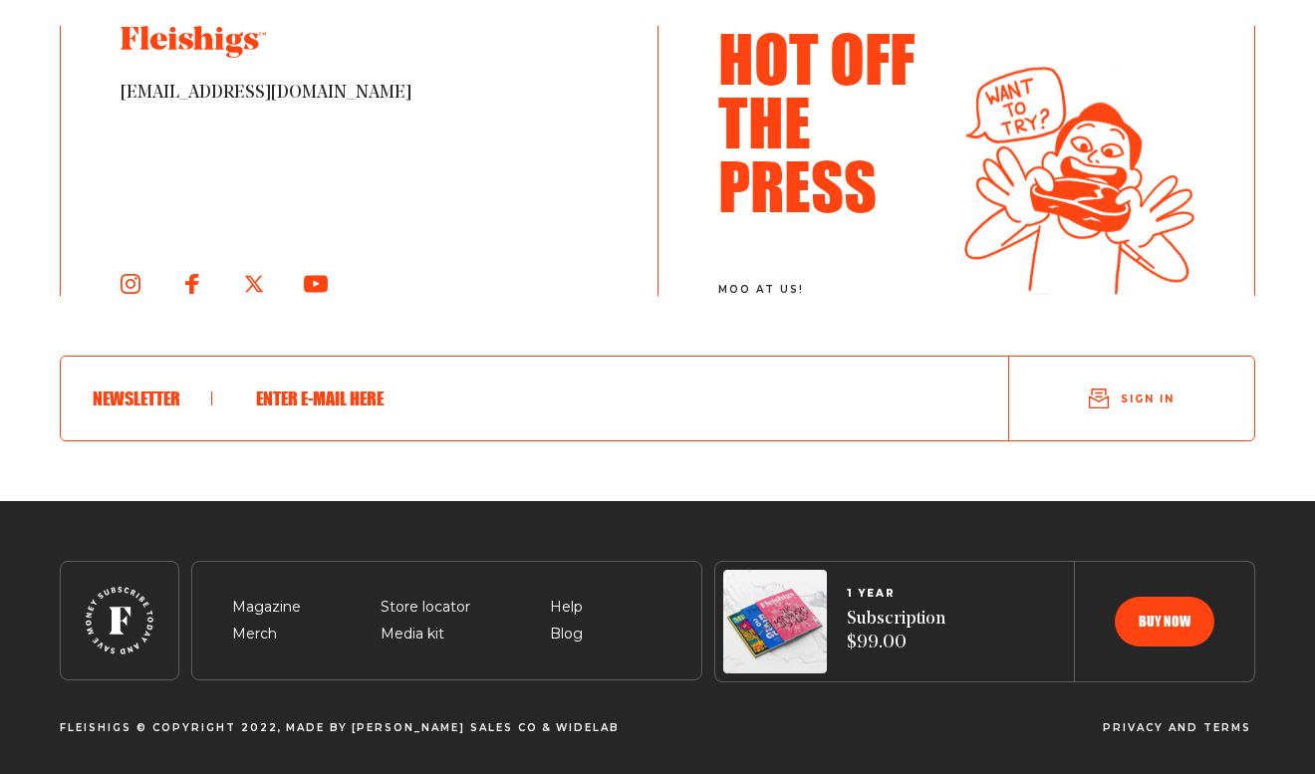
scroll to position [3864, 0]
click at [1029, 150] on img at bounding box center [1079, 181] width 230 height 230
click at [746, 157] on h3 "Hot Off The Press" at bounding box center [833, 121] width 230 height 191
click at [1150, 133] on img at bounding box center [1079, 181] width 230 height 230
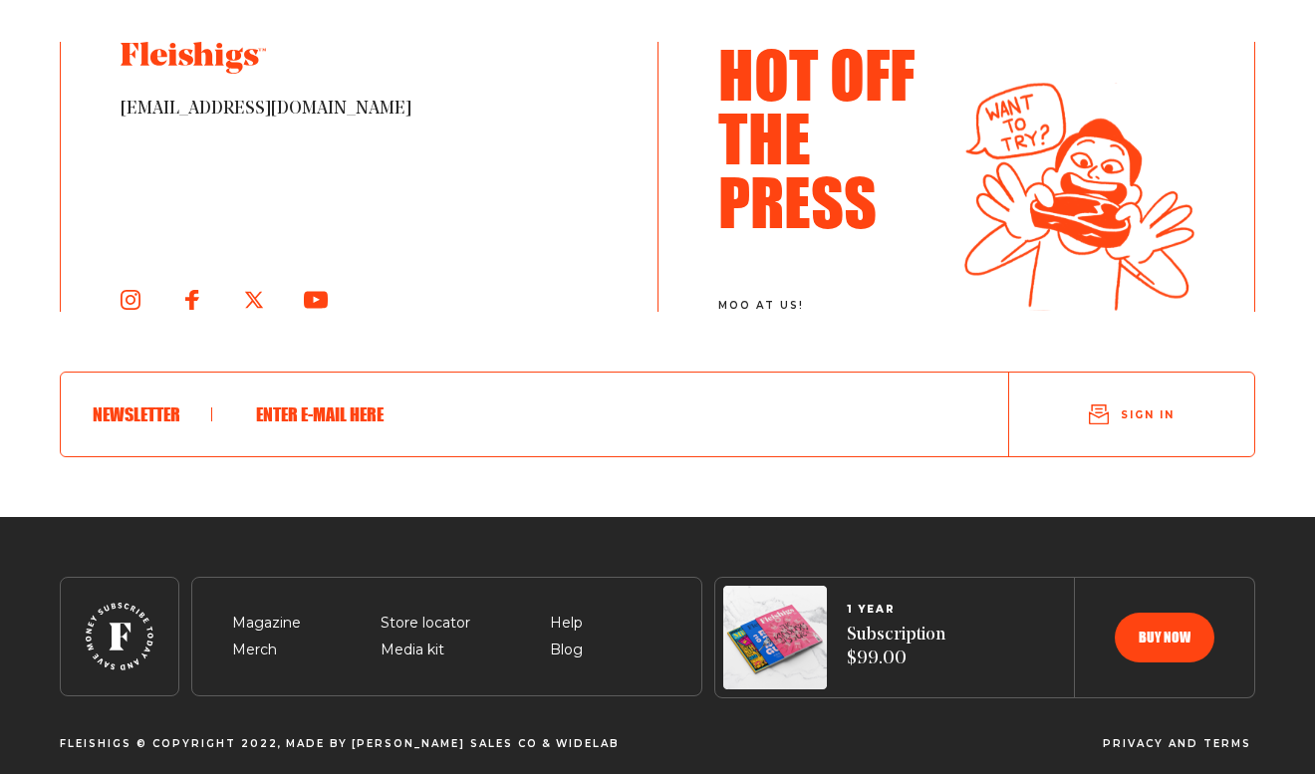
scroll to position [3762, 0]
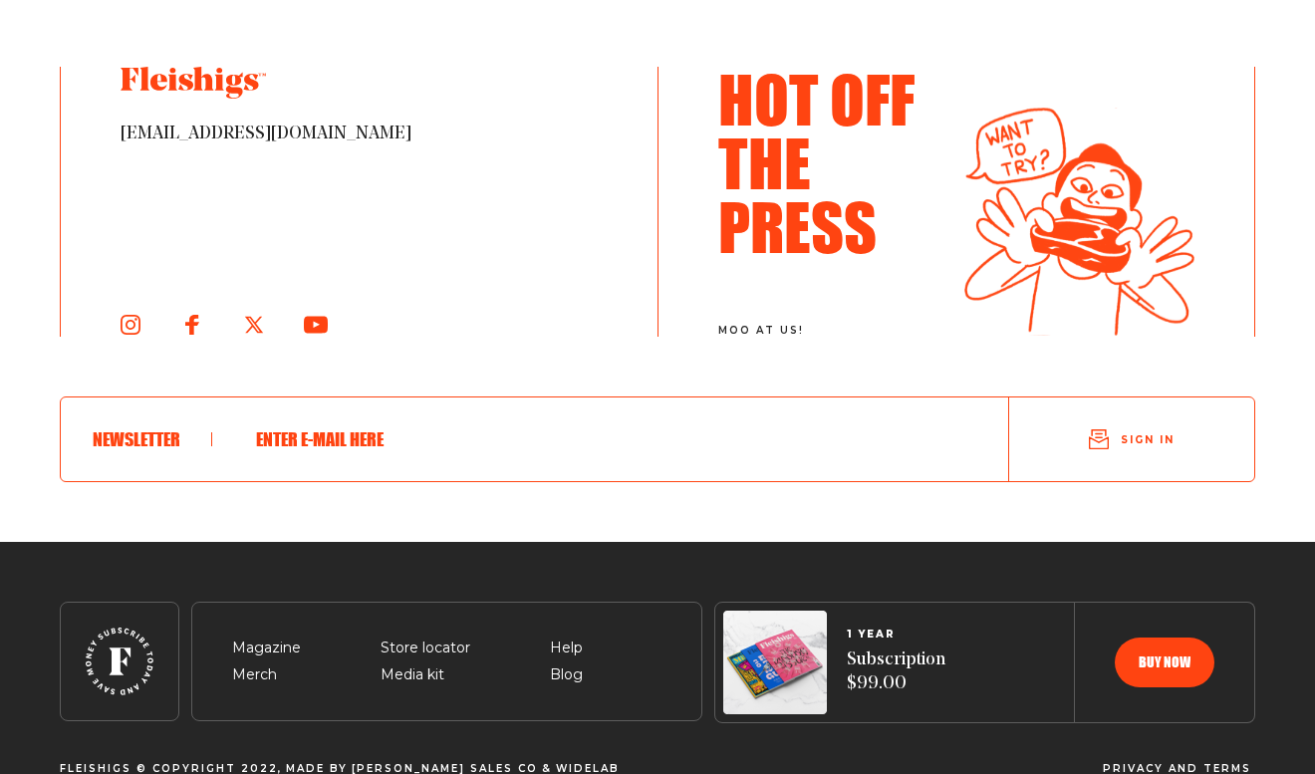
click at [780, 337] on div "Hot Off The Press moo at us!" at bounding box center [833, 202] width 230 height 270
click at [772, 337] on span "moo at us!" at bounding box center [833, 331] width 230 height 12
click at [746, 337] on span "moo at us!" at bounding box center [833, 331] width 230 height 12
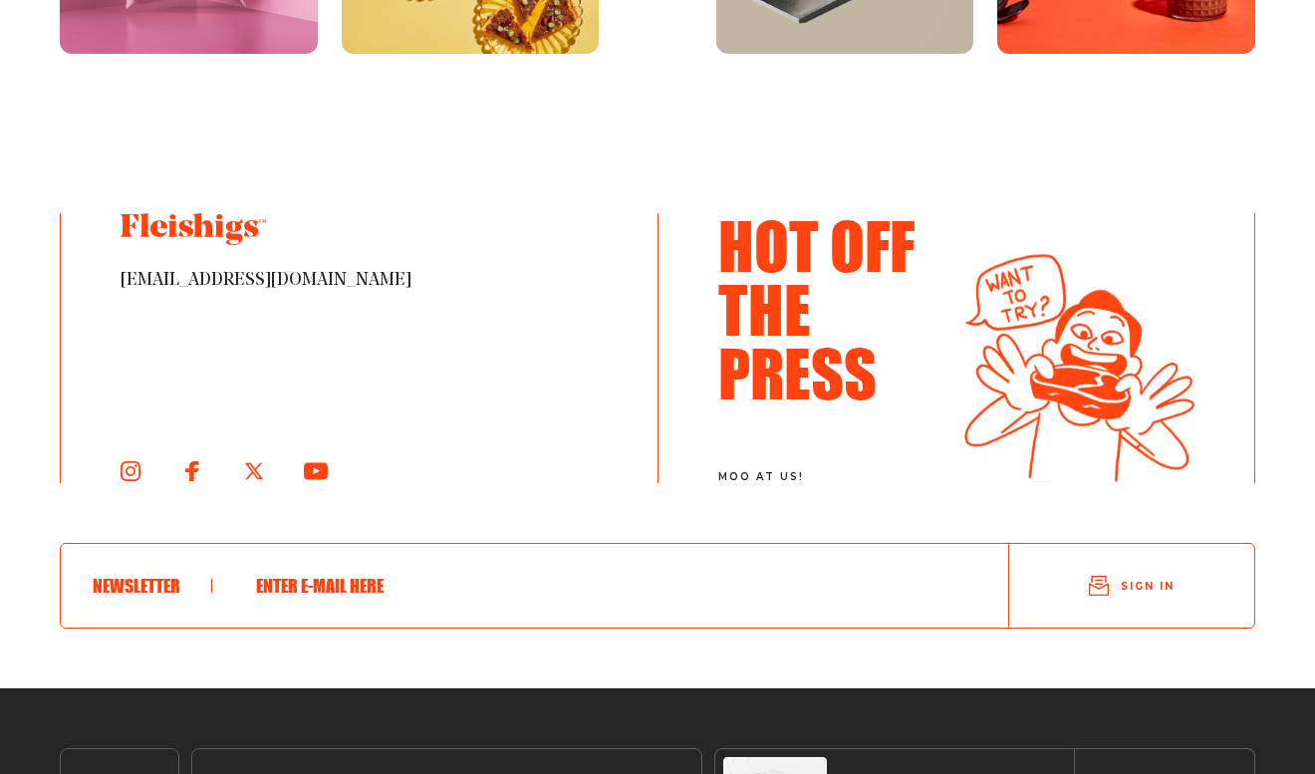
click at [766, 379] on h3 "Hot Off The Press" at bounding box center [833, 308] width 230 height 191
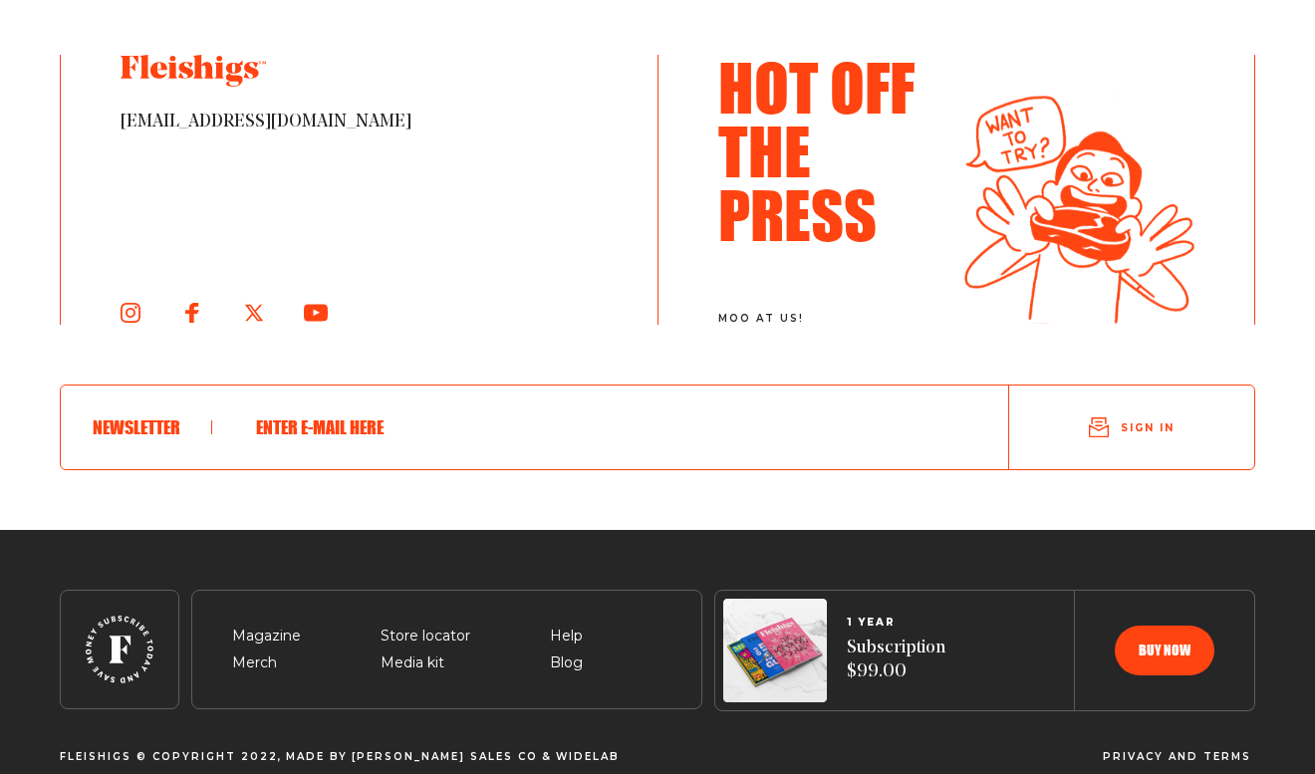
scroll to position [3864, 0]
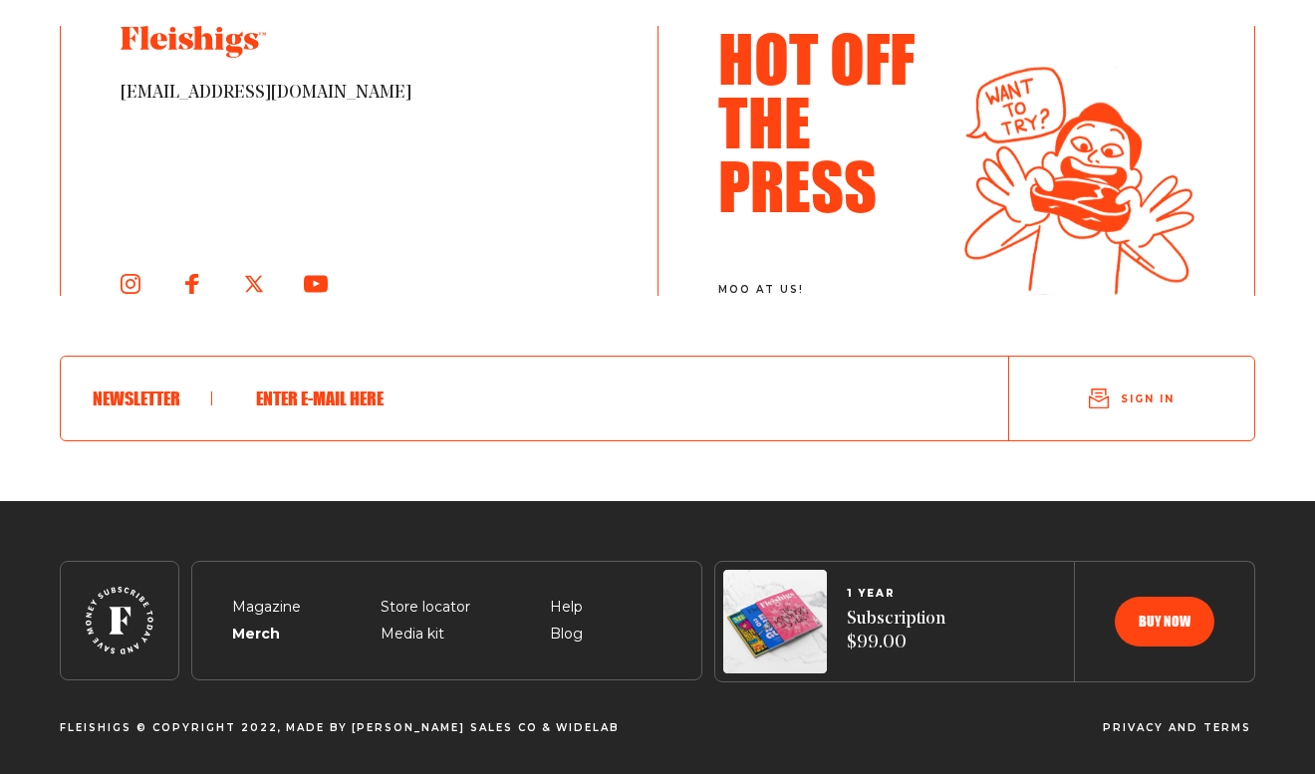
click at [235, 622] on span "Merch" at bounding box center [254, 611] width 45 height 24
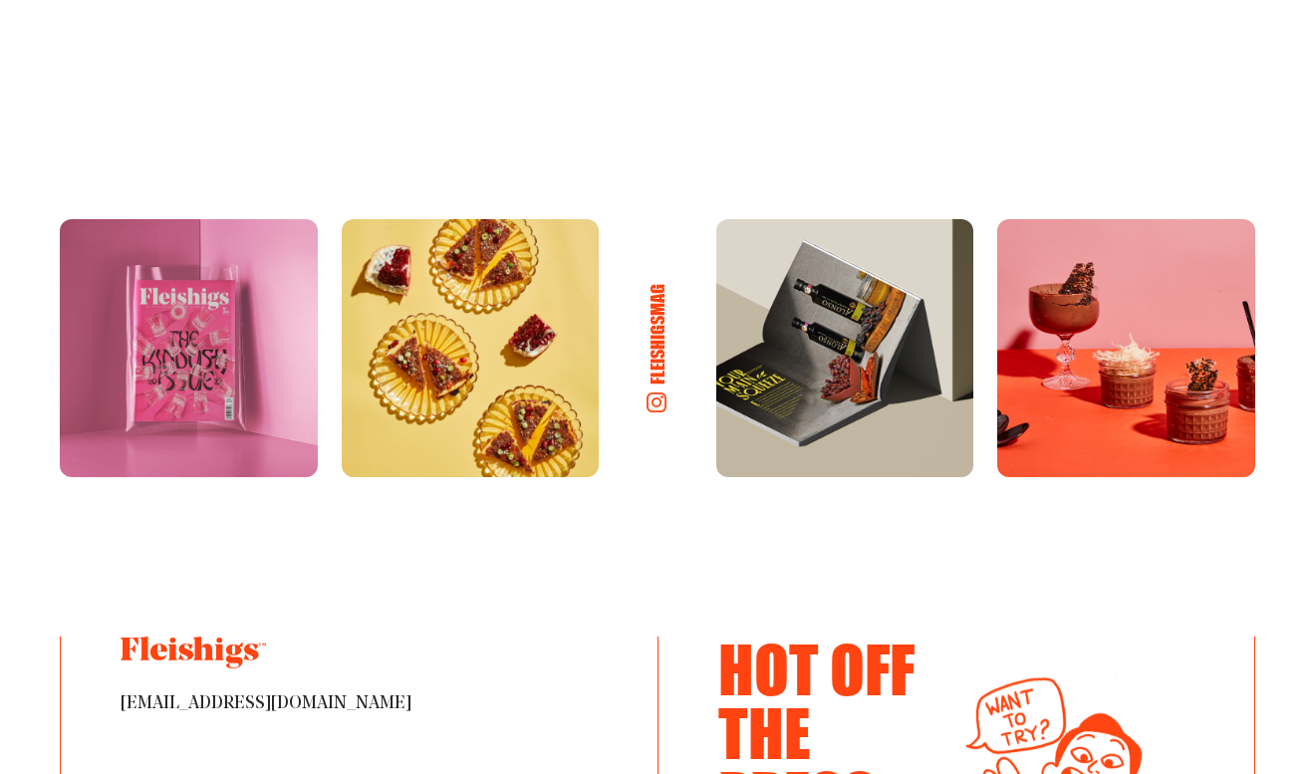
scroll to position [3280, 0]
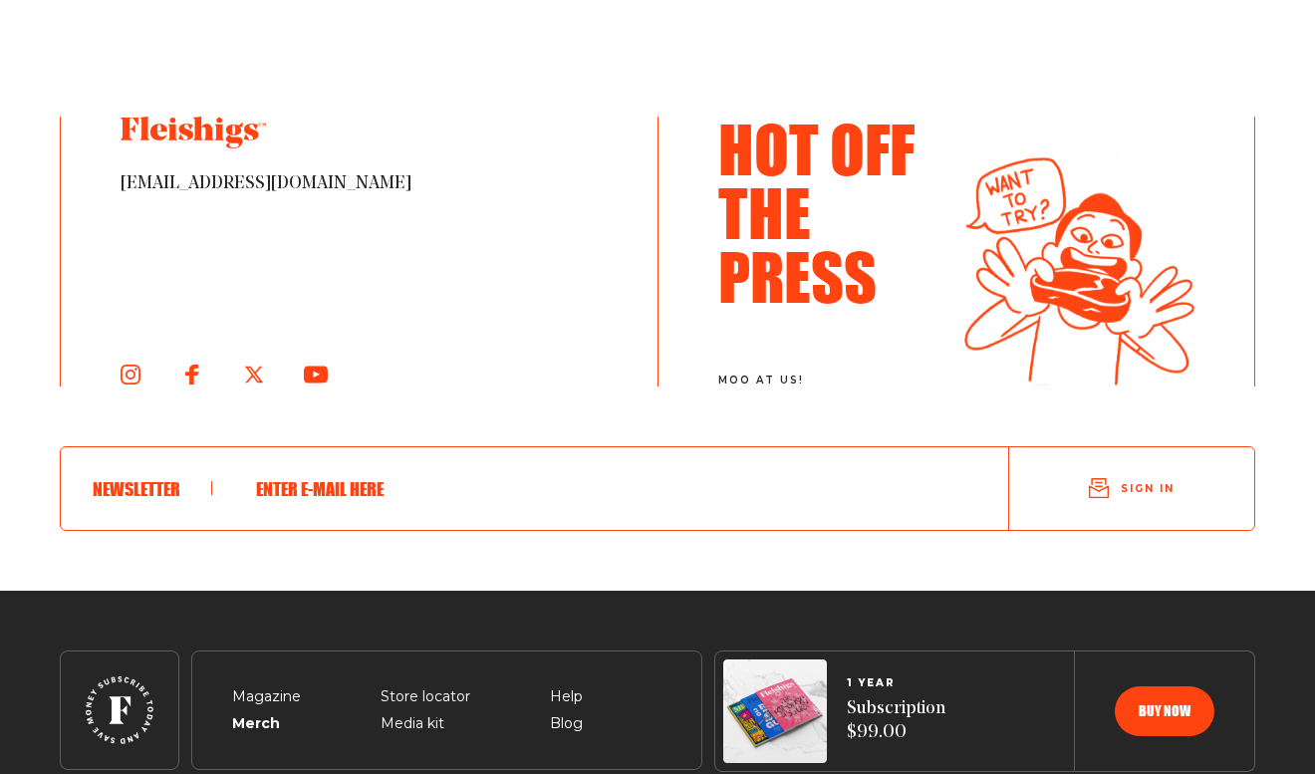
click at [273, 688] on span "Merch" at bounding box center [254, 700] width 45 height 24
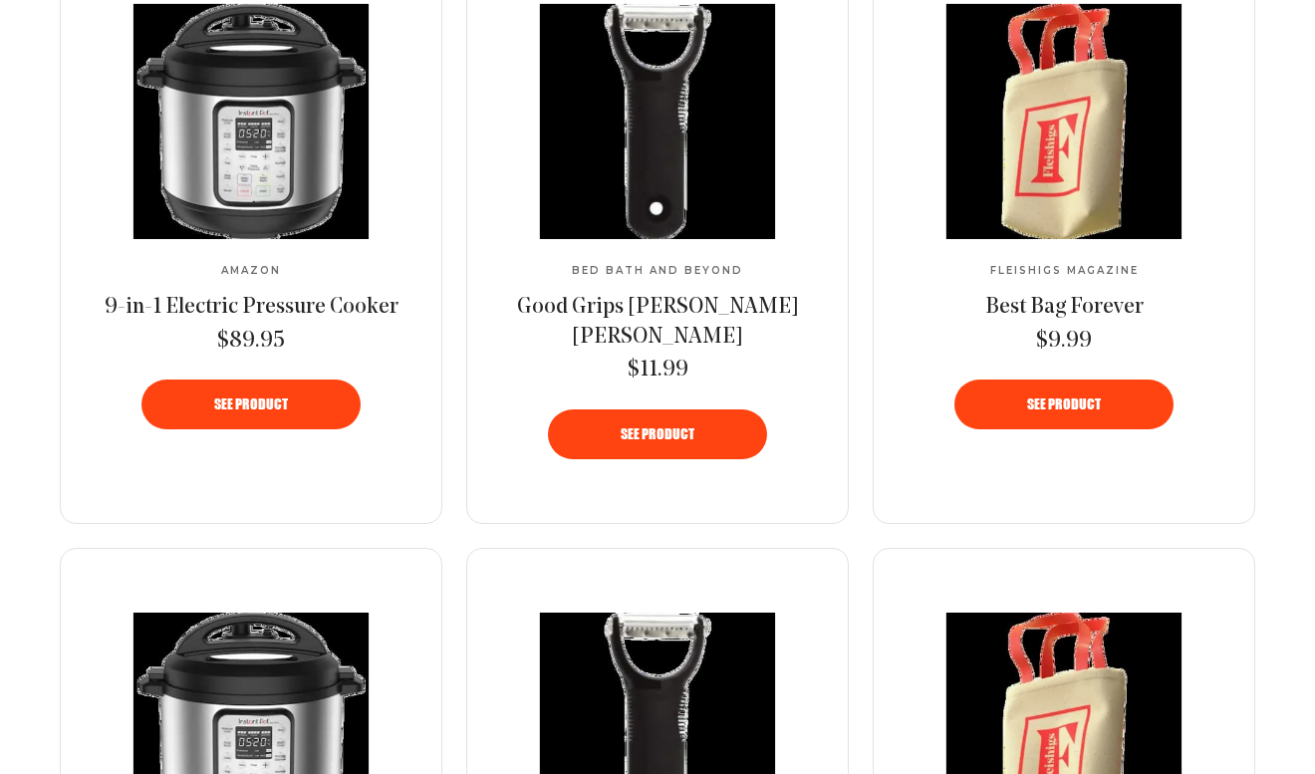
scroll to position [0, 0]
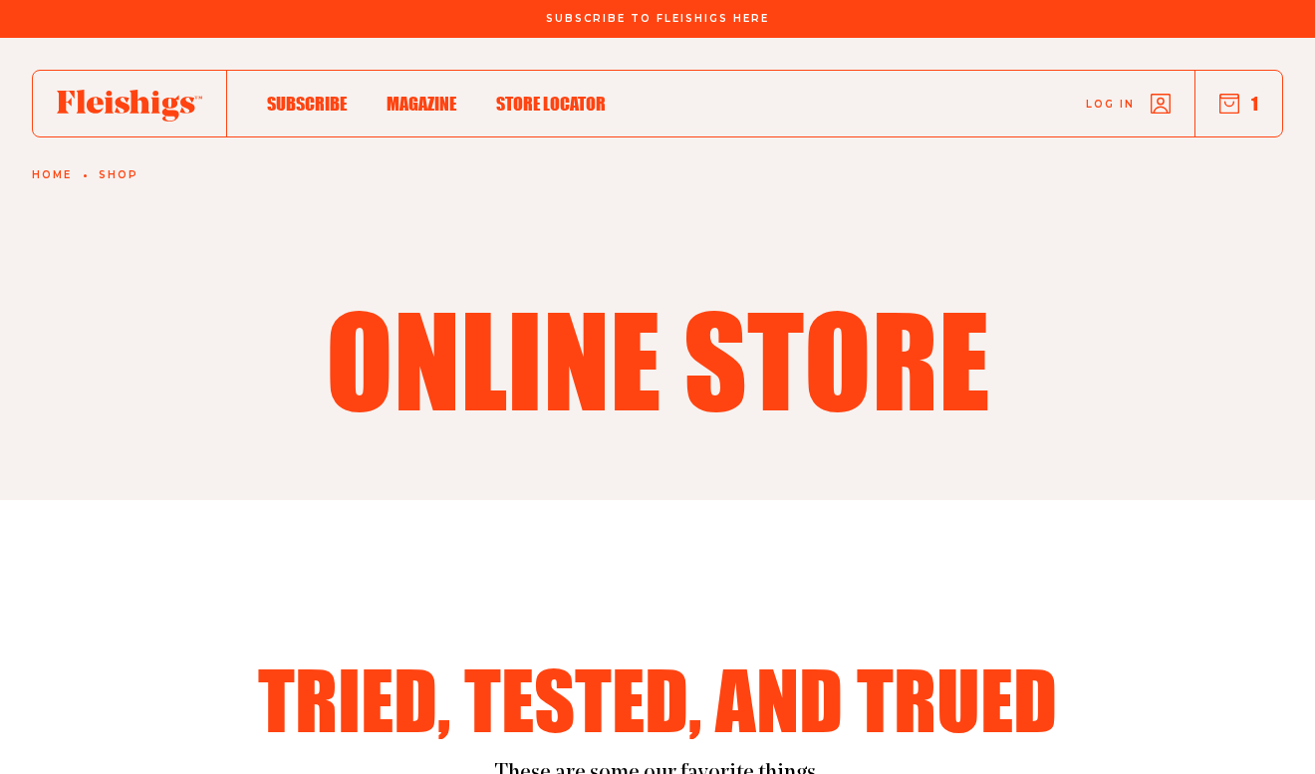
click at [528, 94] on span "Store locator" at bounding box center [551, 83] width 110 height 22
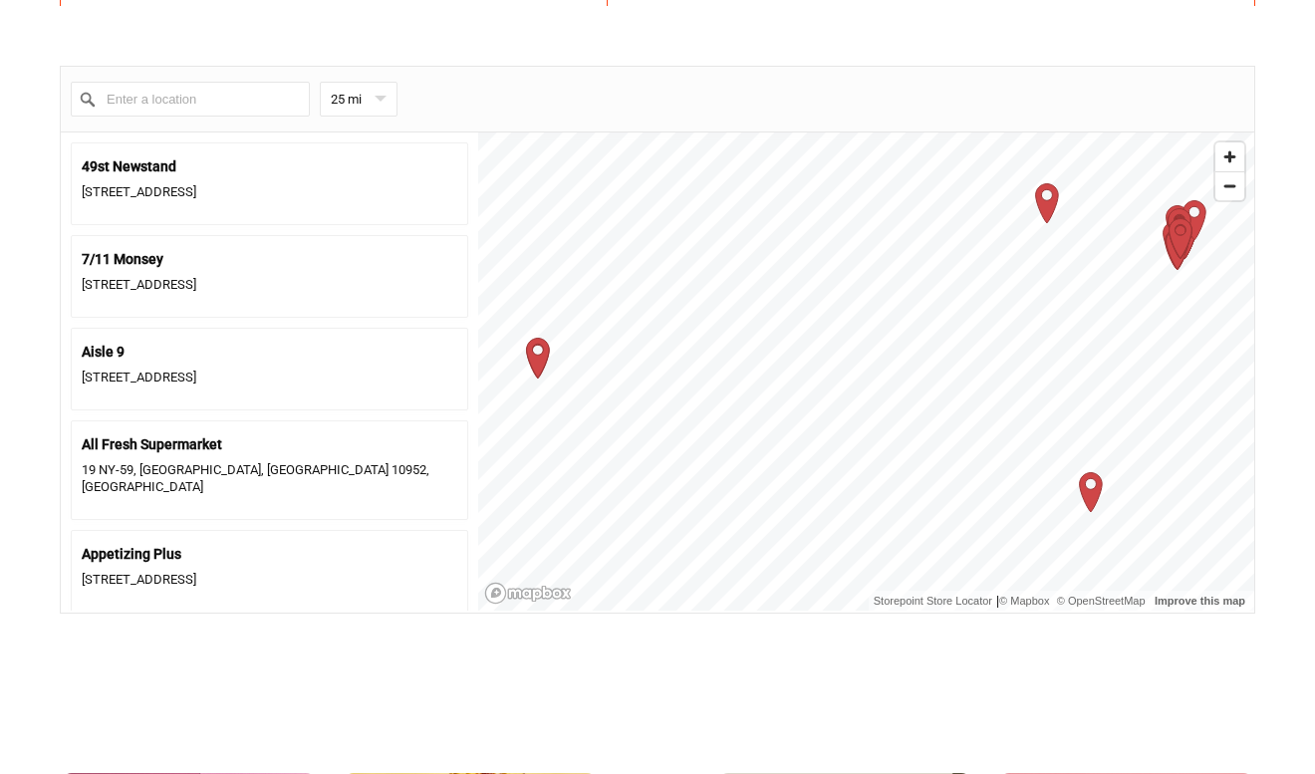
scroll to position [848, 0]
click at [154, 110] on input "Enter a location" at bounding box center [190, 98] width 239 height 35
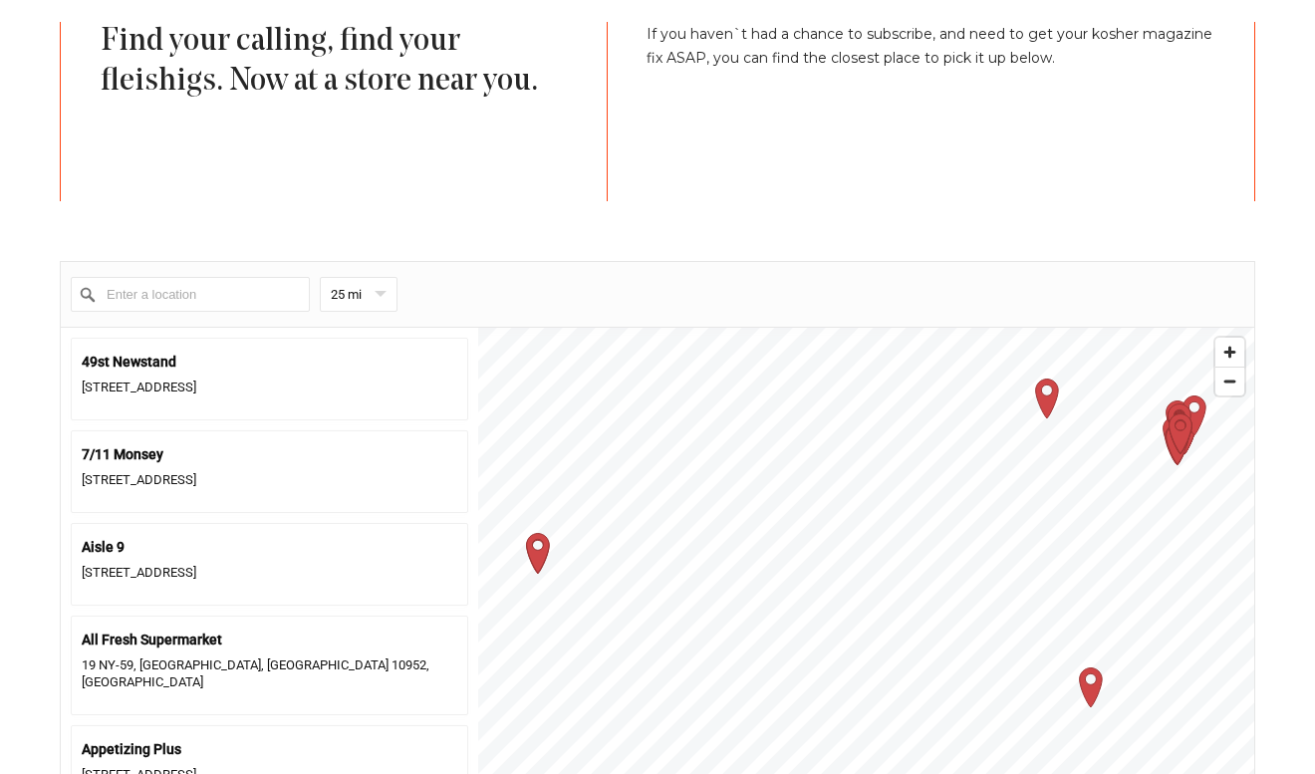
scroll to position [654, 0]
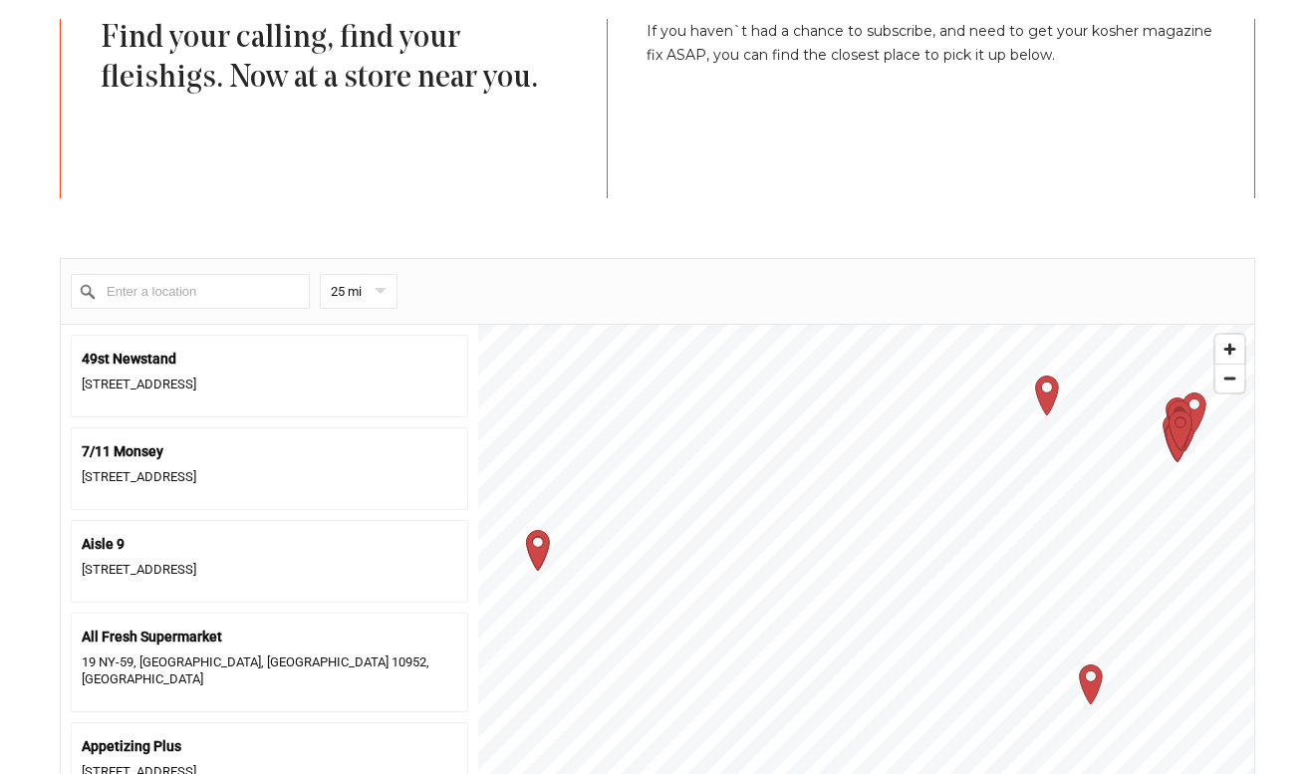
click at [539, 548] on icon "Map marker" at bounding box center [538, 549] width 23 height 39
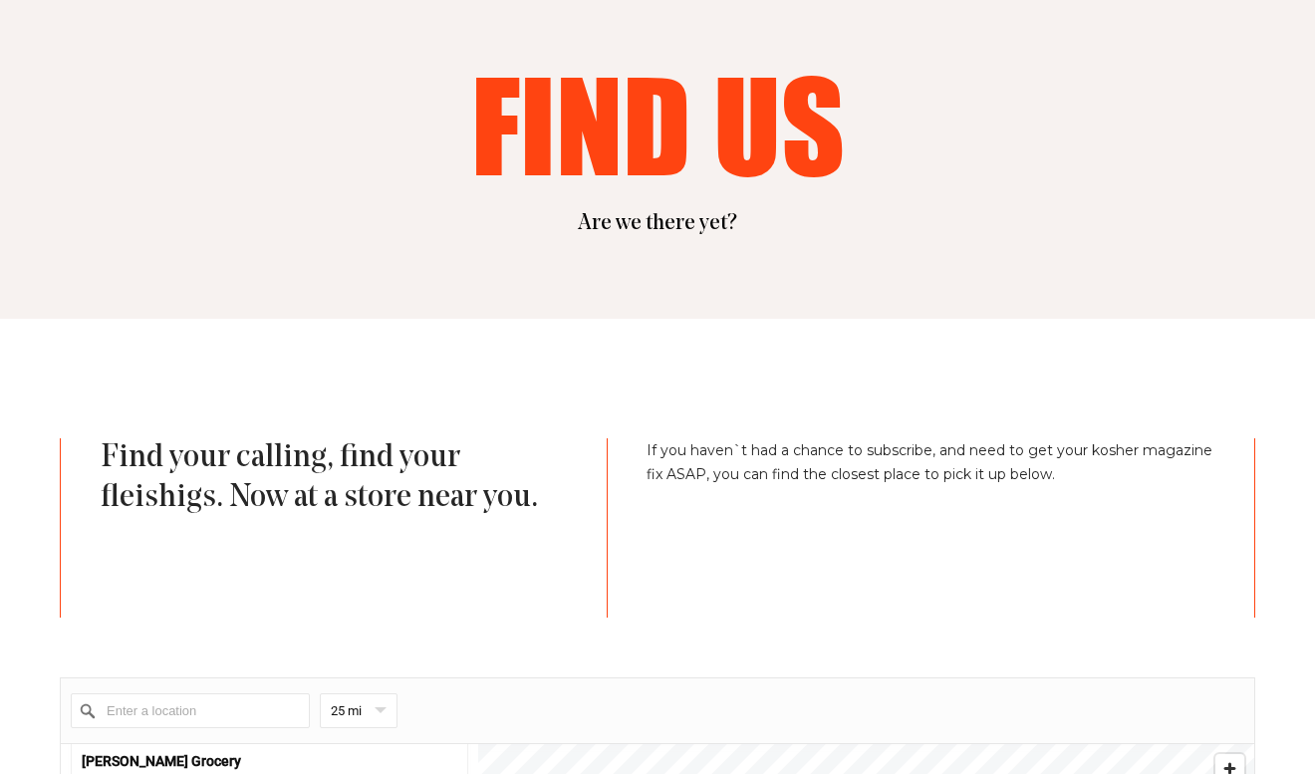
scroll to position [0, 0]
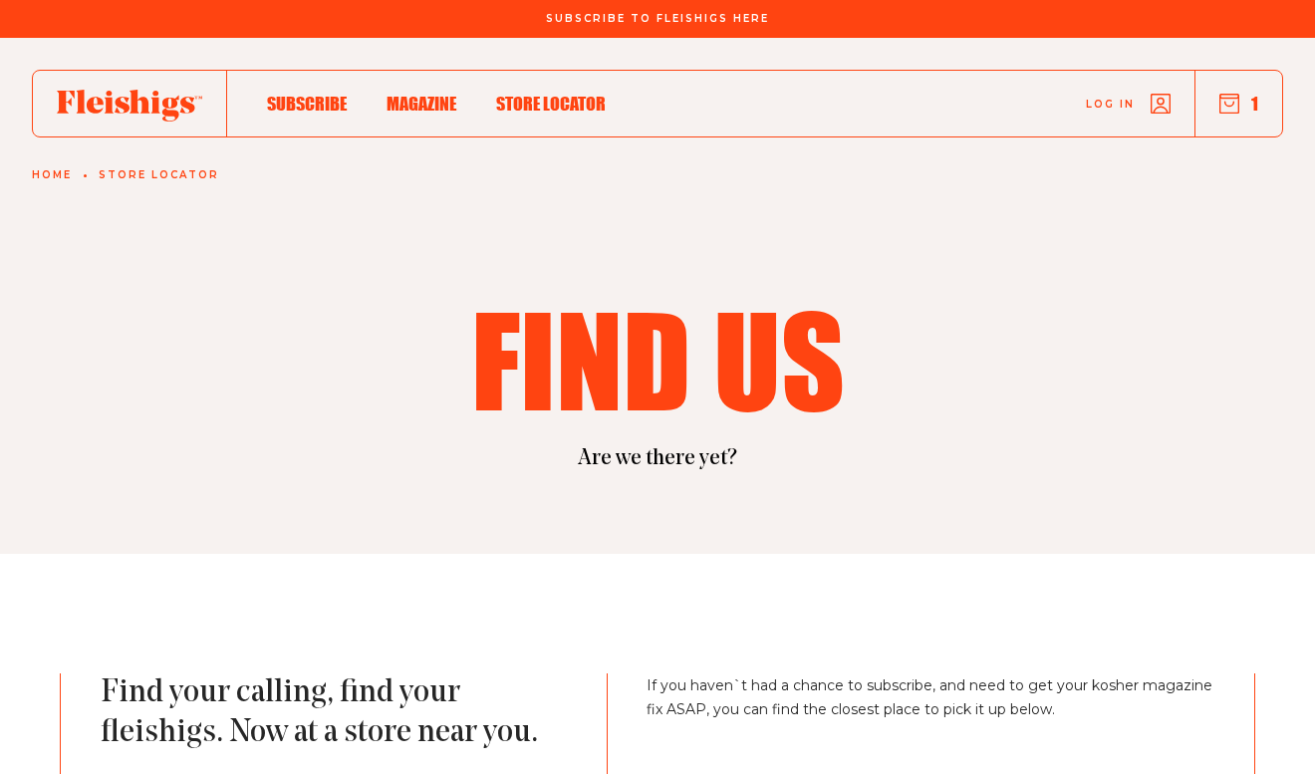
click at [133, 97] on use at bounding box center [129, 106] width 145 height 32
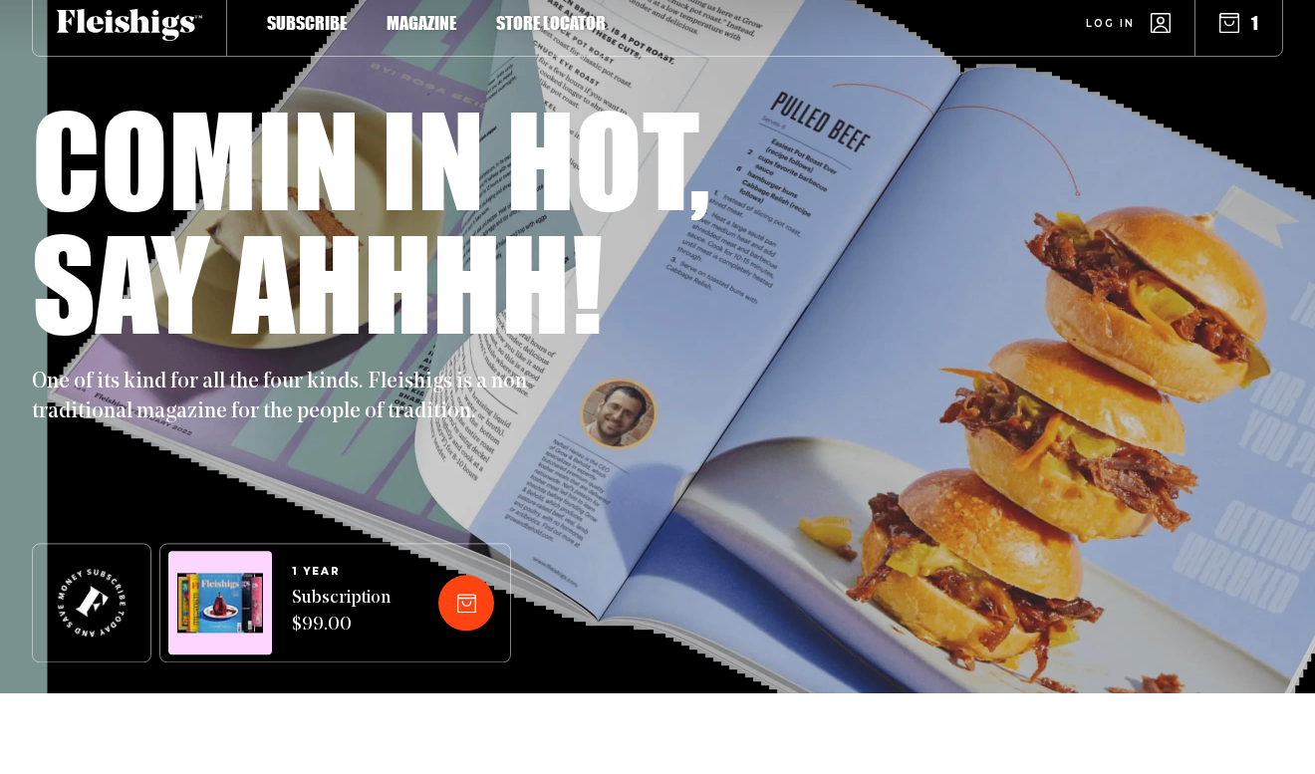
scroll to position [82, 0]
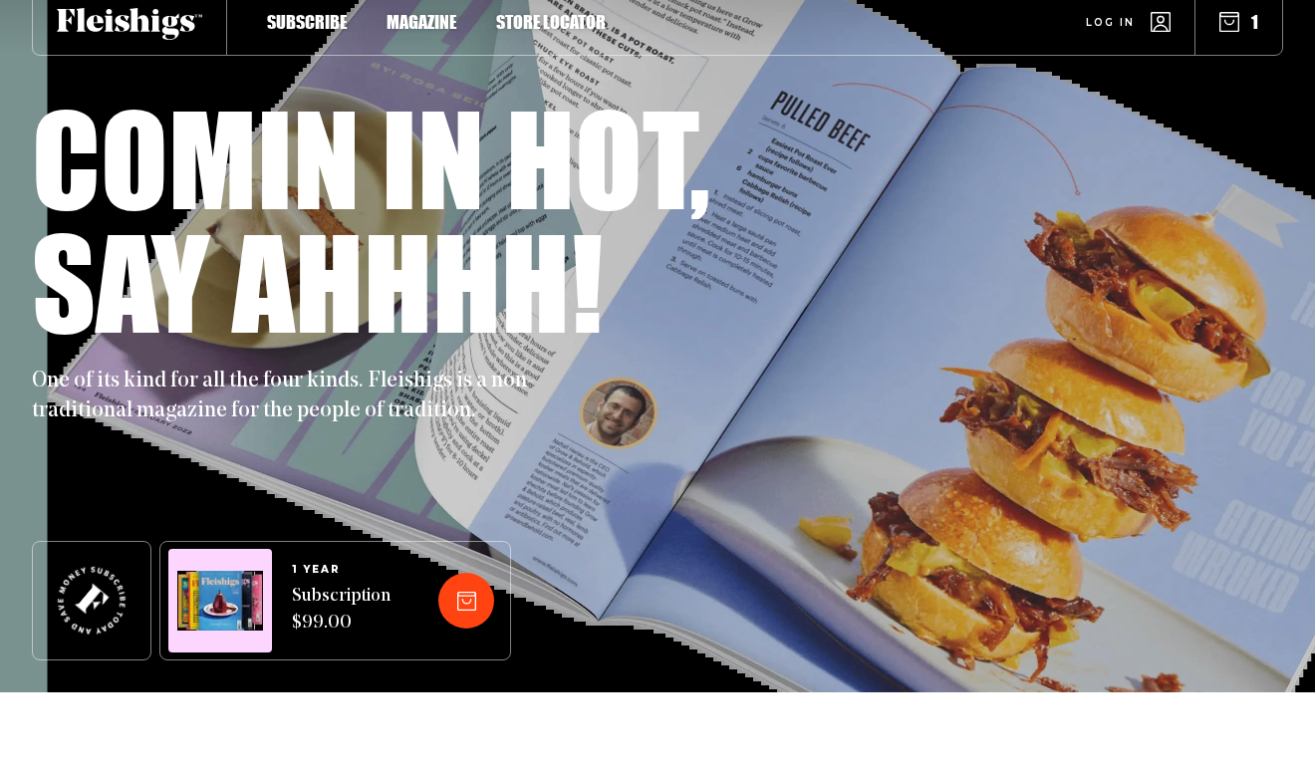
click at [205, 349] on div "One of its kind for all the four kinds. Fleishigs is a non-traditional magazine…" at bounding box center [657, 385] width 1251 height 84
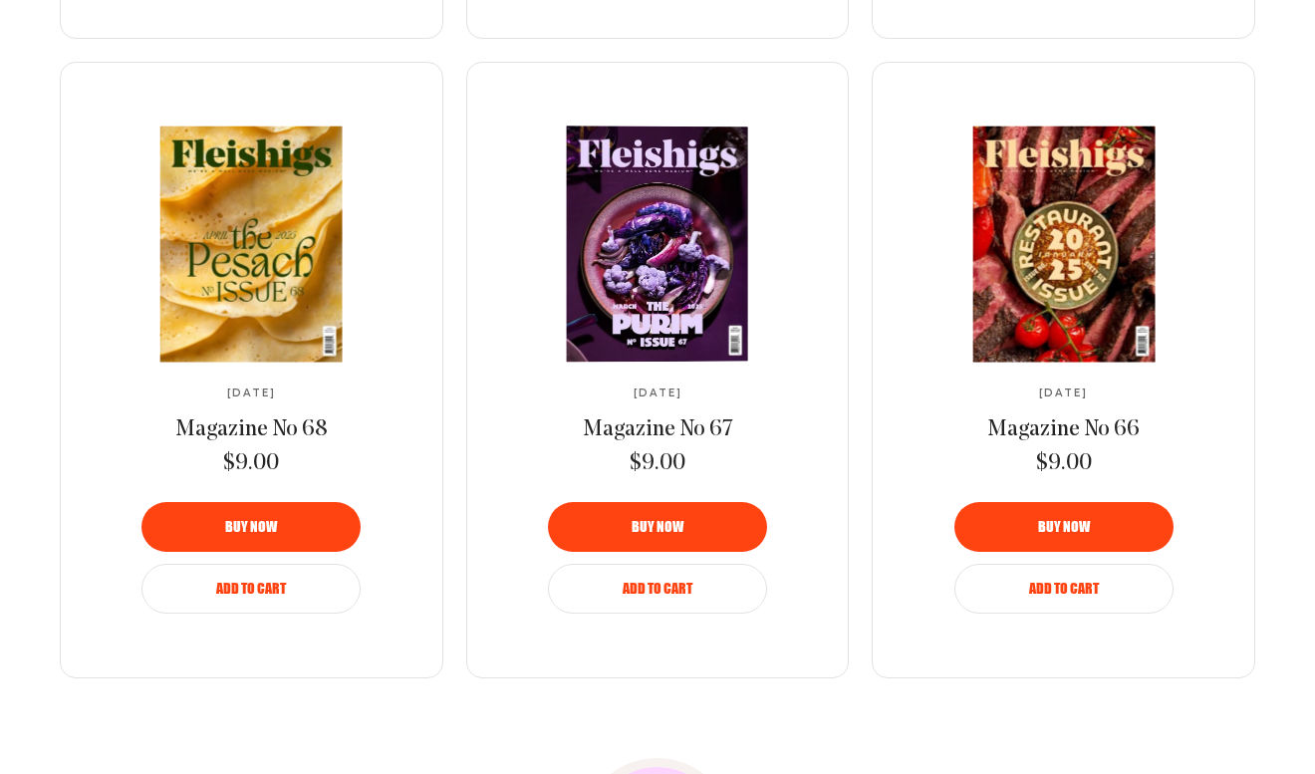
scroll to position [2277, 0]
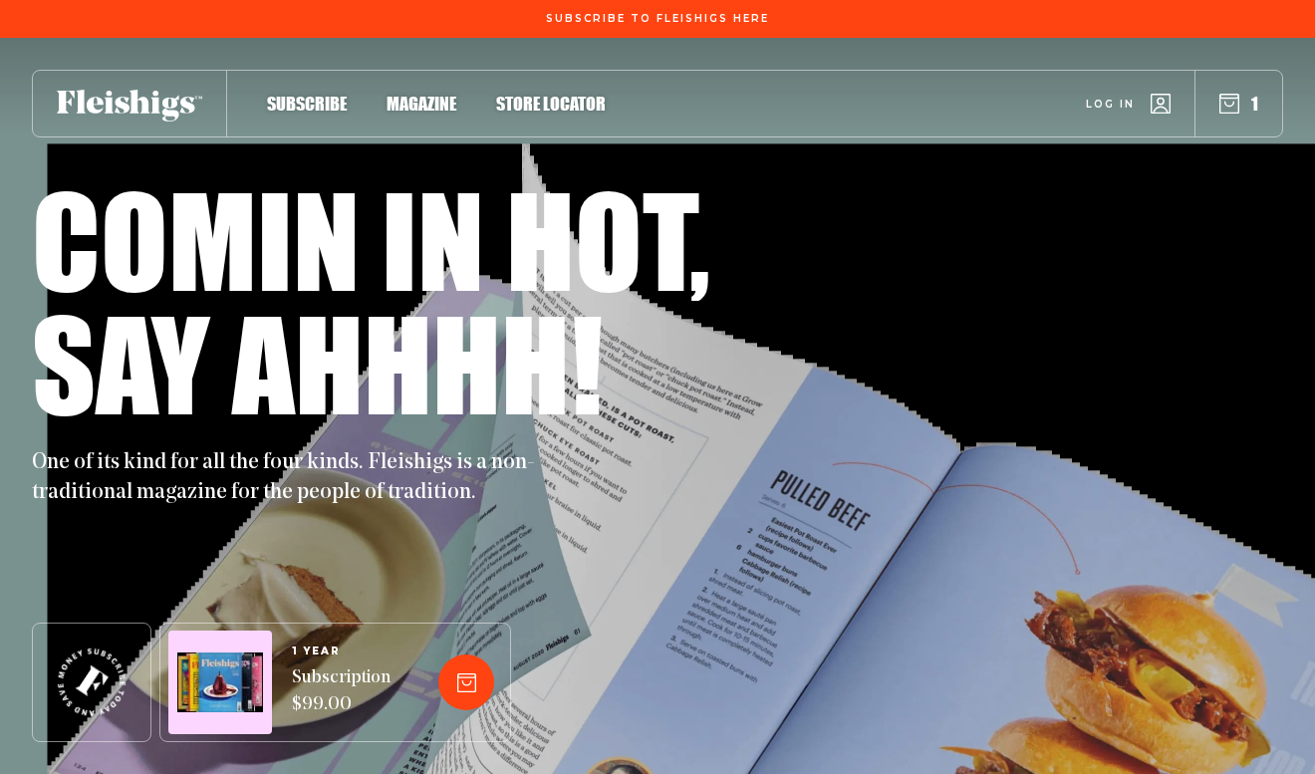
scroll to position [2277, 0]
